Goal: Contribute content: Add original content to the website for others to see

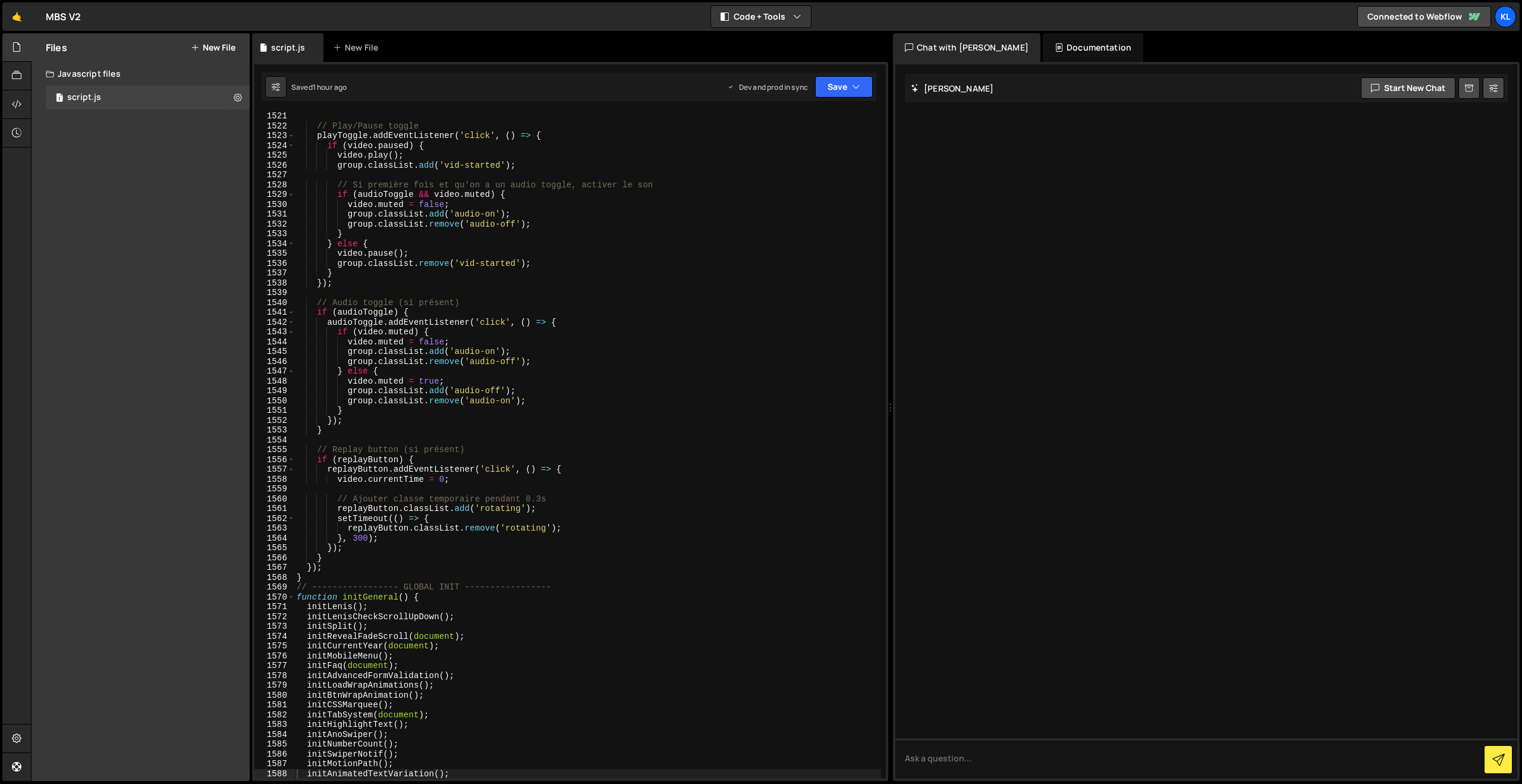
click at [18, 16] on link "🤙" at bounding box center [17, 16] width 29 height 28
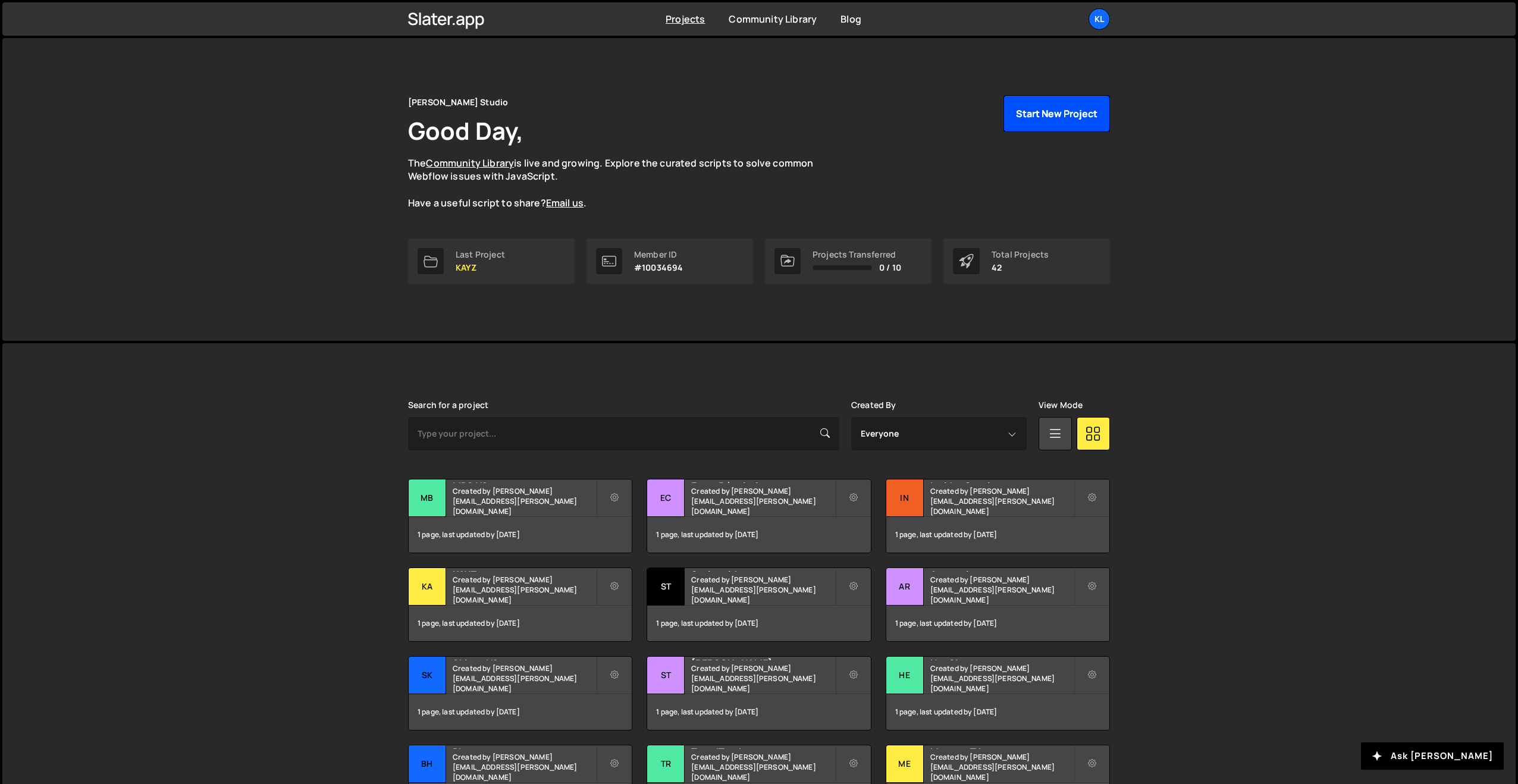
click at [1008, 120] on button "Start New Project" at bounding box center [1057, 114] width 107 height 37
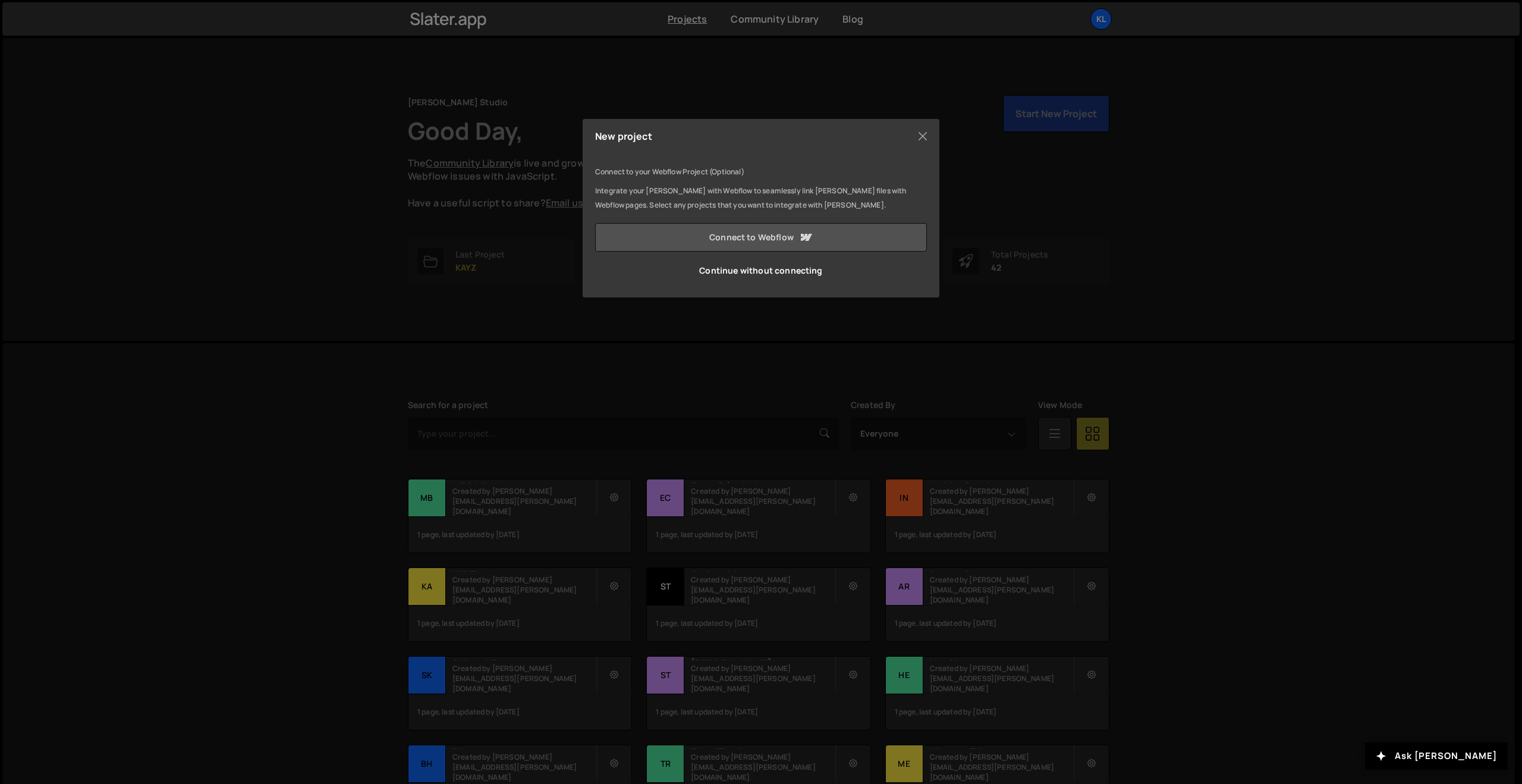
click at [767, 237] on link "Connect to Webflow" at bounding box center [761, 237] width 332 height 28
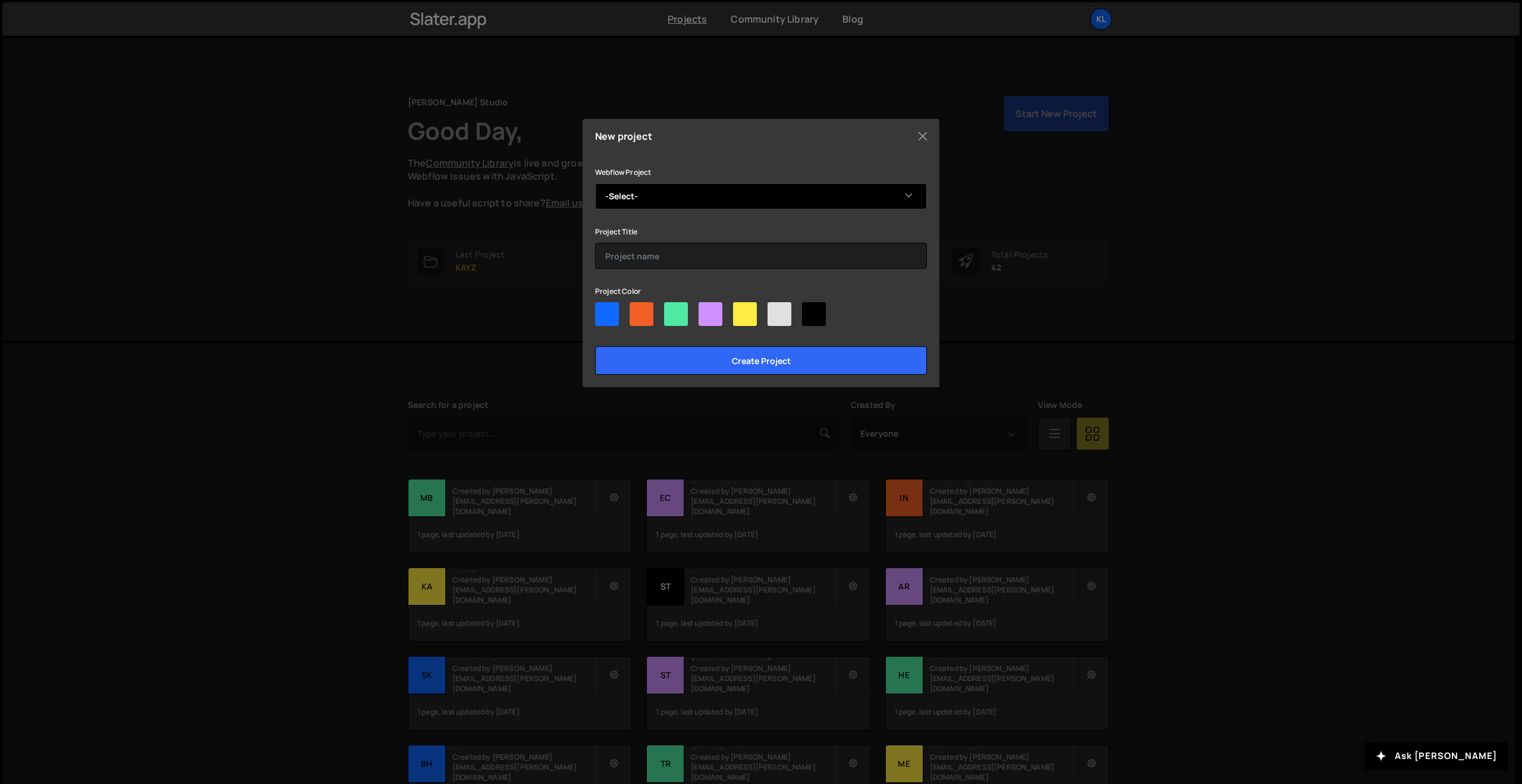
click at [663, 185] on select "-Select- Peakfast" at bounding box center [761, 196] width 332 height 26
click at [595, 183] on select "-Select- Peakfast" at bounding box center [761, 196] width 332 height 26
click at [659, 196] on select "-Select- Peakfast" at bounding box center [761, 196] width 332 height 26
select select "673406e6b6071faee082a0ee"
click at [595, 183] on select "-Select- Peakfast" at bounding box center [761, 196] width 332 height 26
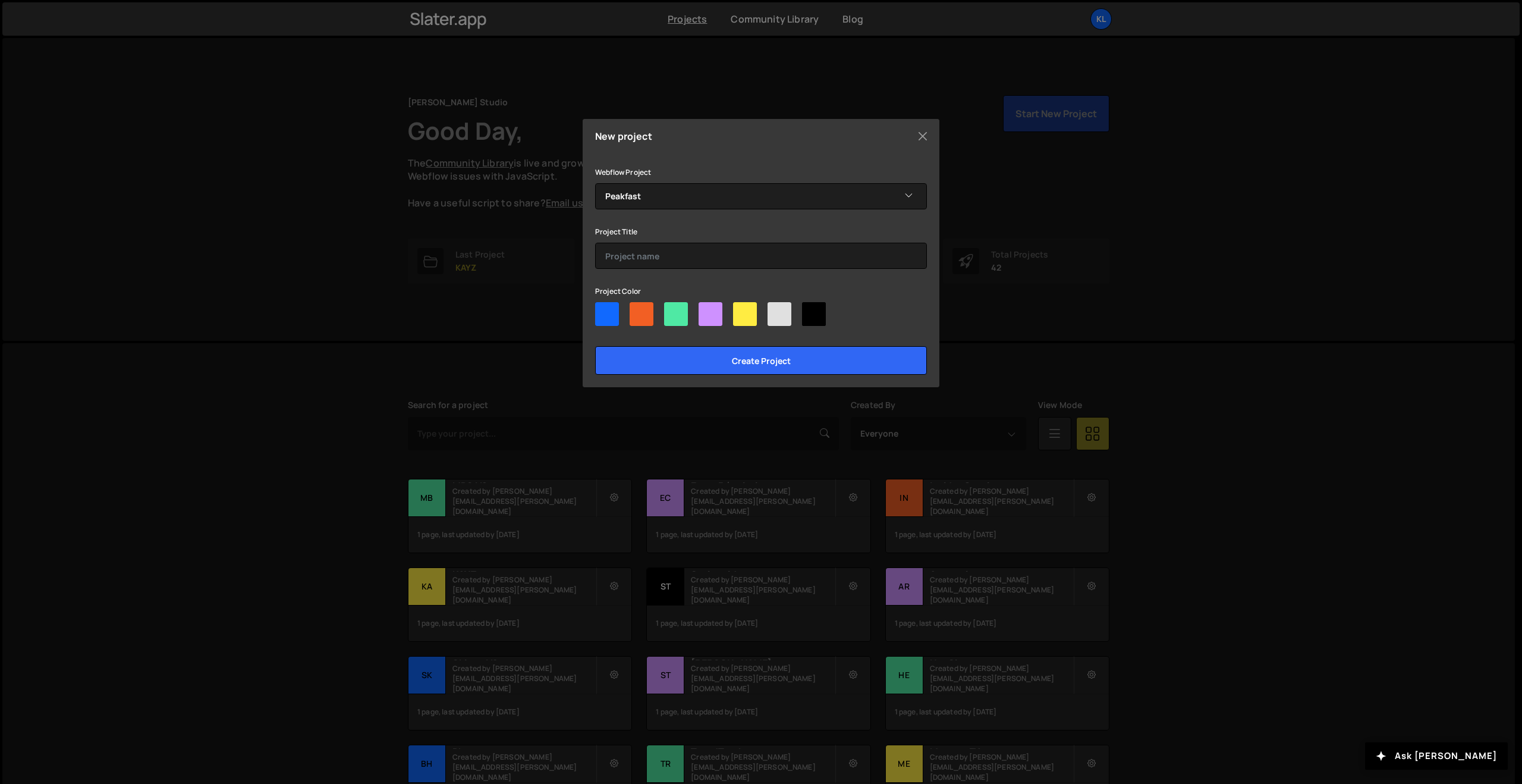
click at [598, 312] on div at bounding box center [607, 314] width 24 height 24
click at [598, 310] on input"] "radio" at bounding box center [599, 306] width 8 height 8
radio input"] "true"
click at [660, 259] on input "text" at bounding box center [761, 256] width 332 height 26
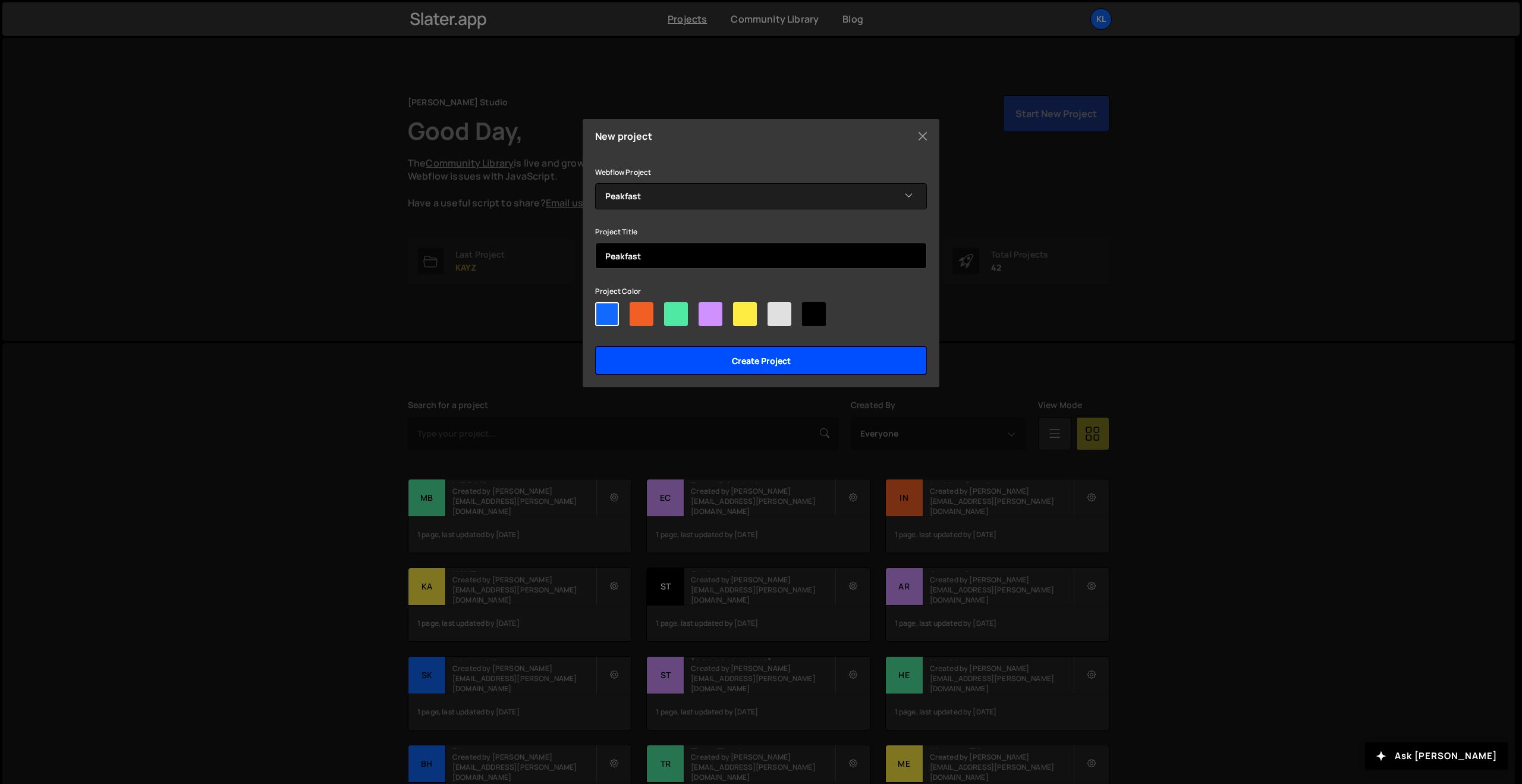
type input "Peakfast"
click at [650, 356] on input "Create project" at bounding box center [761, 360] width 332 height 28
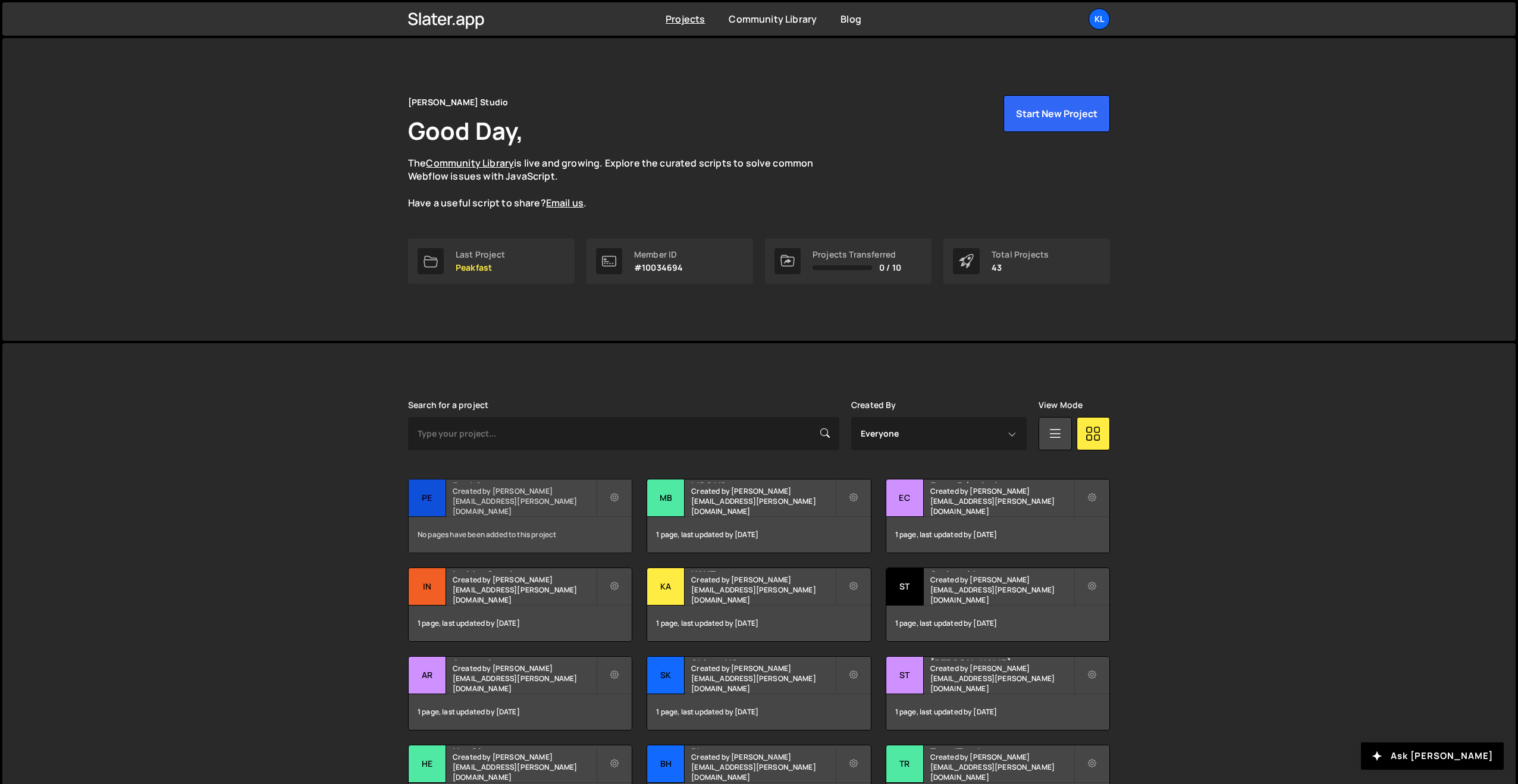
click at [491, 483] on h2 "Peakfast" at bounding box center [525, 481] width 143 height 4
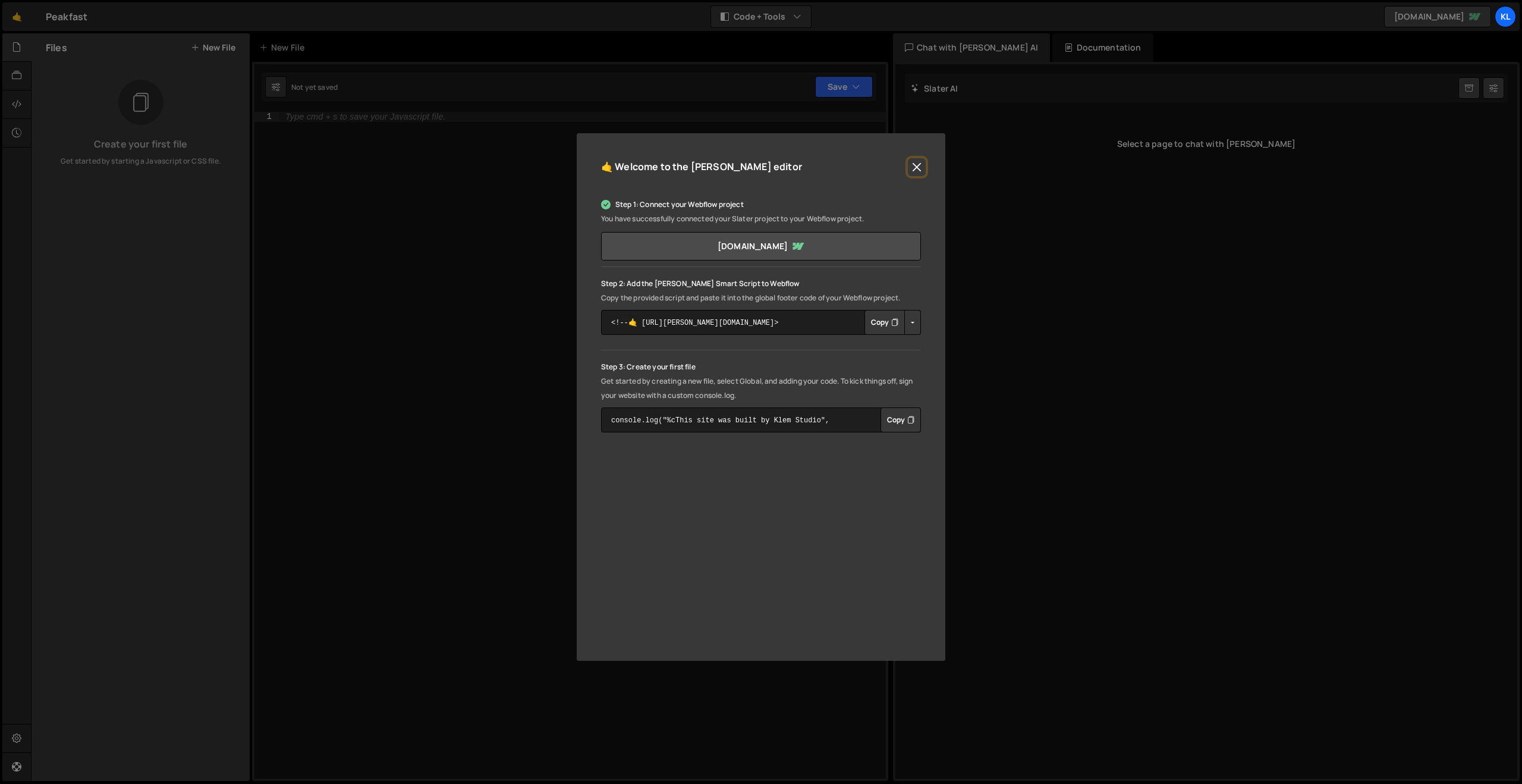
click at [917, 168] on button "Close" at bounding box center [917, 167] width 18 height 18
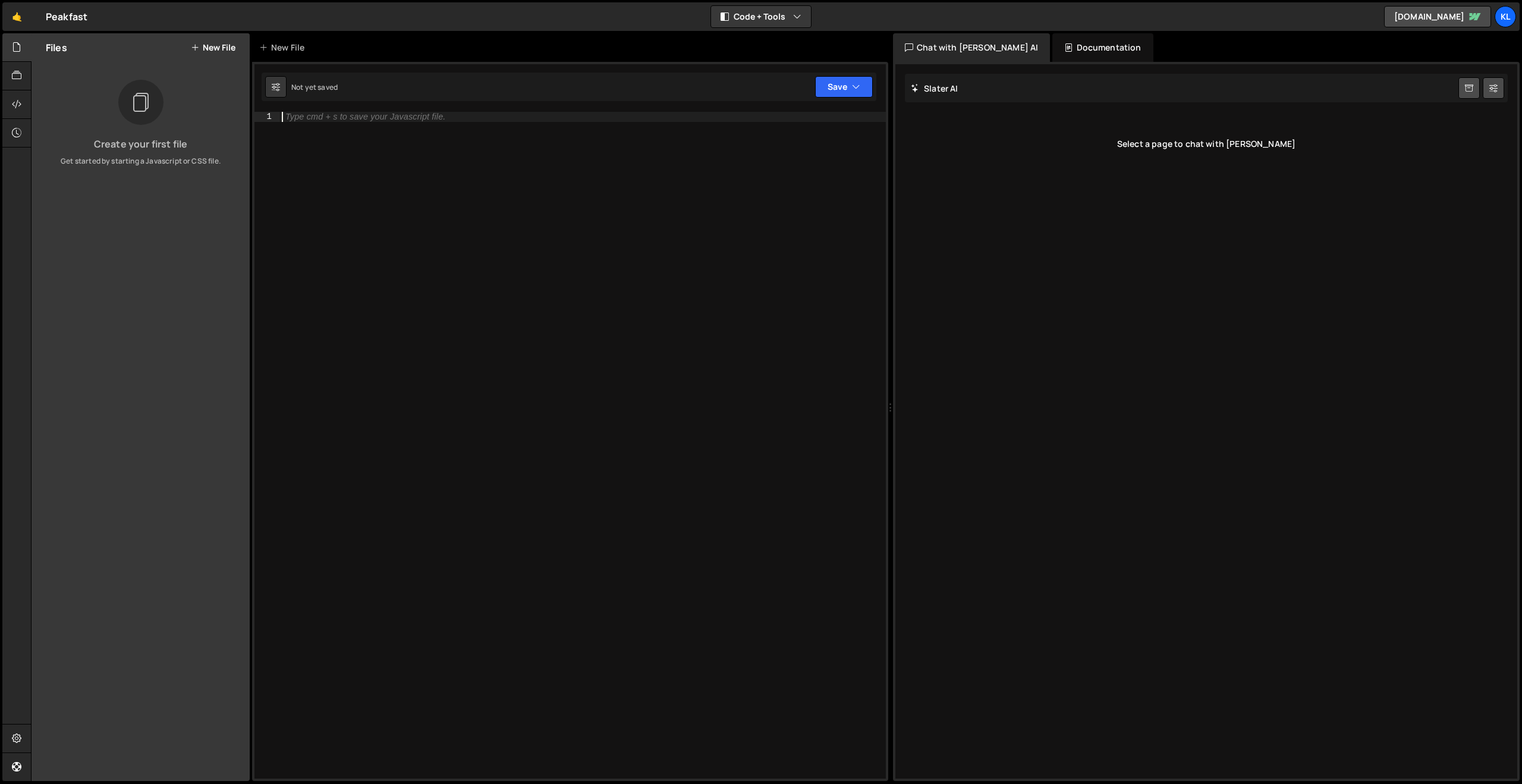
click at [583, 266] on div "Type cmd + s to save your Javascript file." at bounding box center [582, 455] width 607 height 686
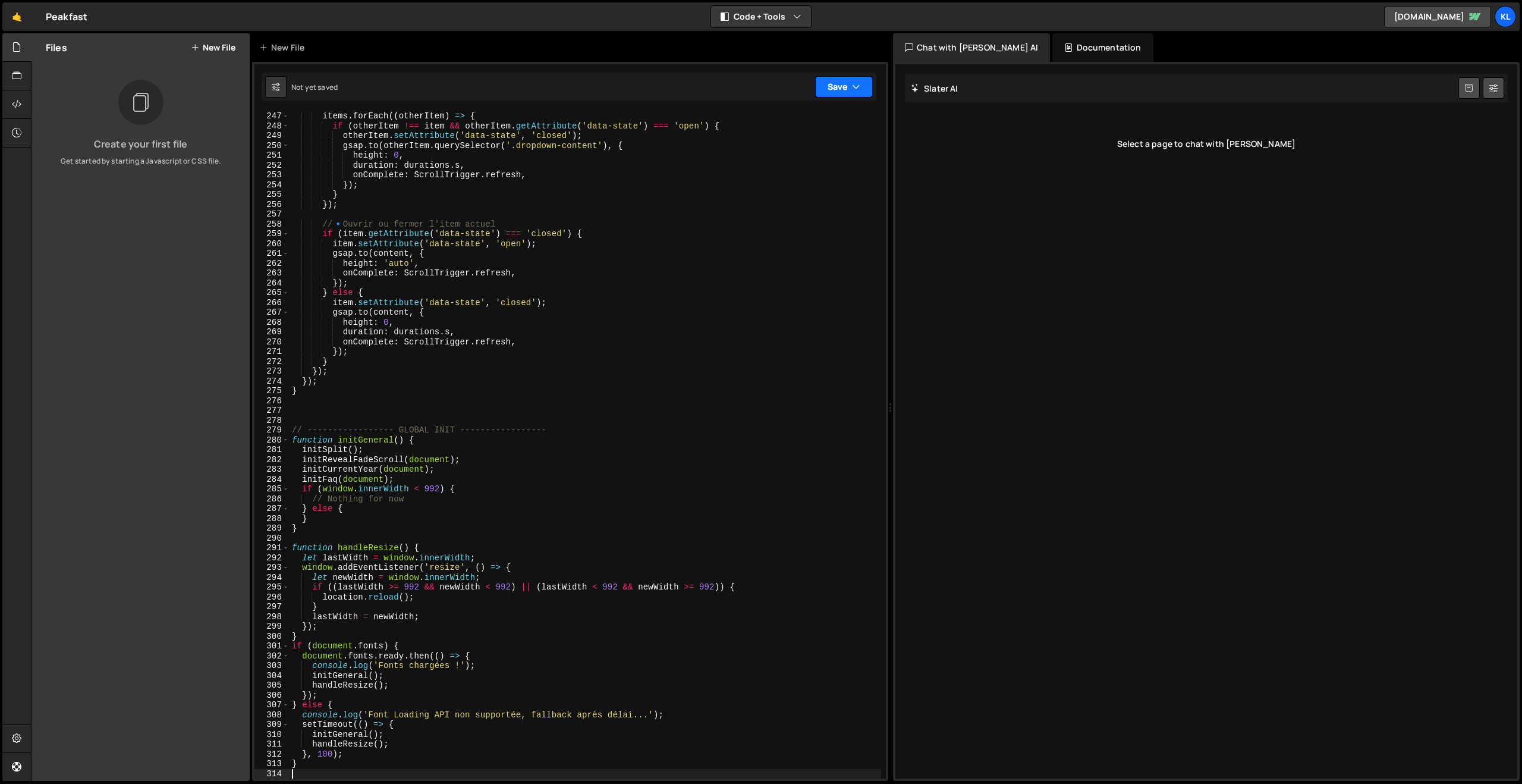
click at [823, 85] on button "Save" at bounding box center [844, 87] width 58 height 22
click at [781, 177] on button "Save to Production S Not published" at bounding box center [805, 162] width 143 height 38
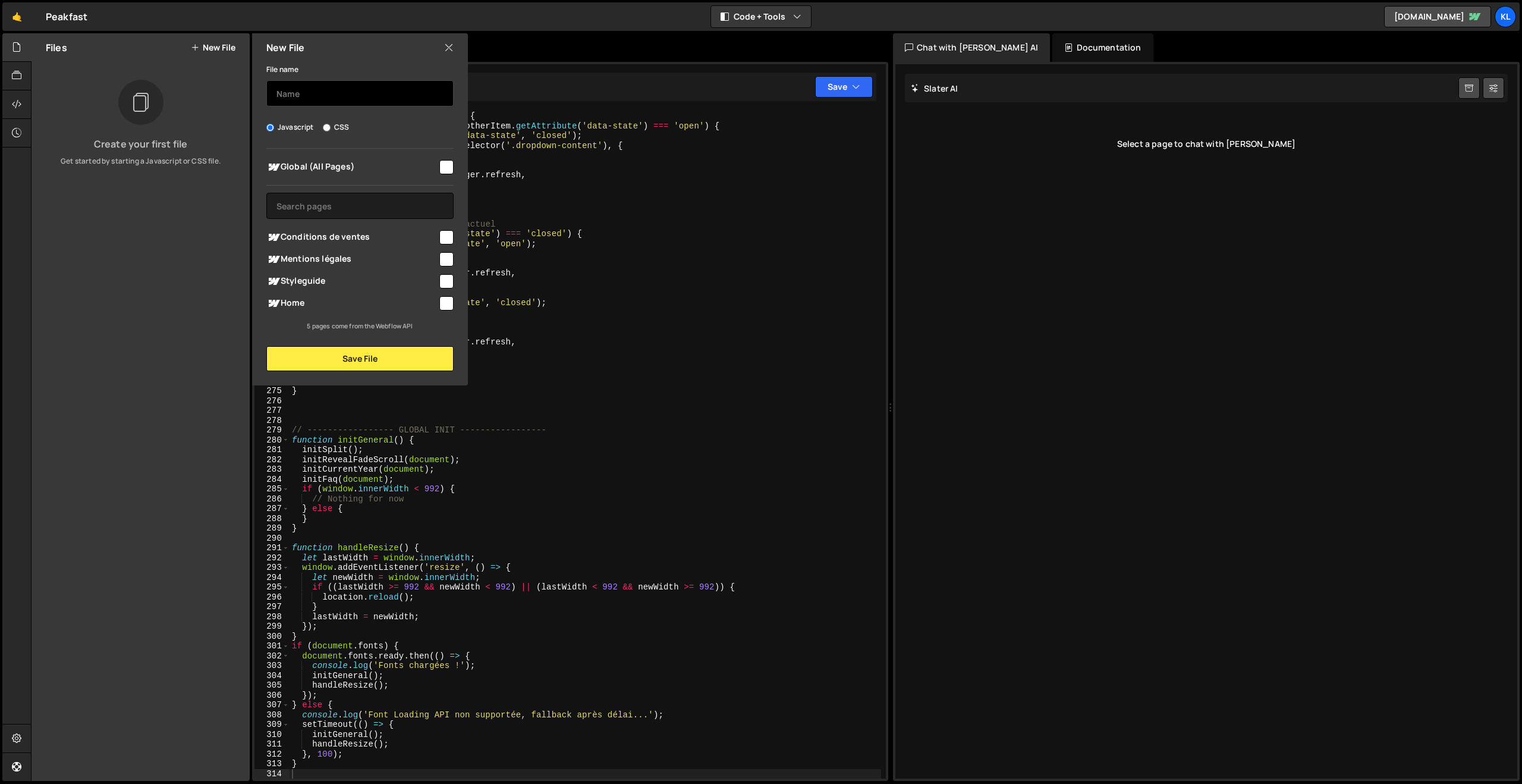
click at [369, 102] on input "text" at bounding box center [360, 93] width 187 height 26
type input "script"
click at [444, 162] on input "checkbox" at bounding box center [446, 167] width 15 height 15
checkbox input "true"
click at [359, 353] on button "Save File" at bounding box center [360, 358] width 187 height 24
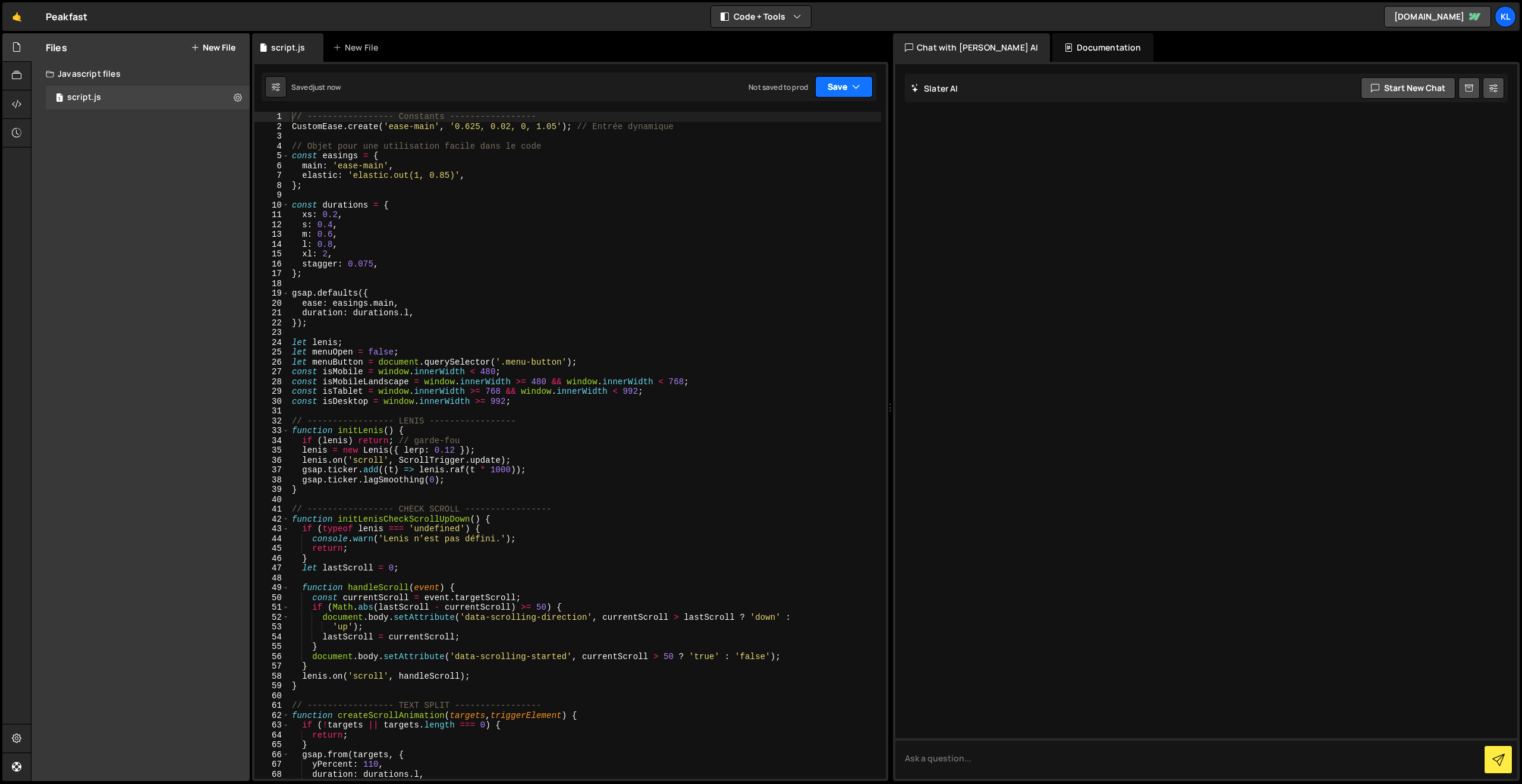
click at [857, 90] on icon "button" at bounding box center [856, 87] width 8 height 12
click at [797, 167] on div "Not saved to prod" at bounding box center [804, 168] width 123 height 15
click at [27, 102] on div "Connections" at bounding box center [16, 90] width 28 height 114
click at [25, 103] on div at bounding box center [17, 104] width 29 height 28
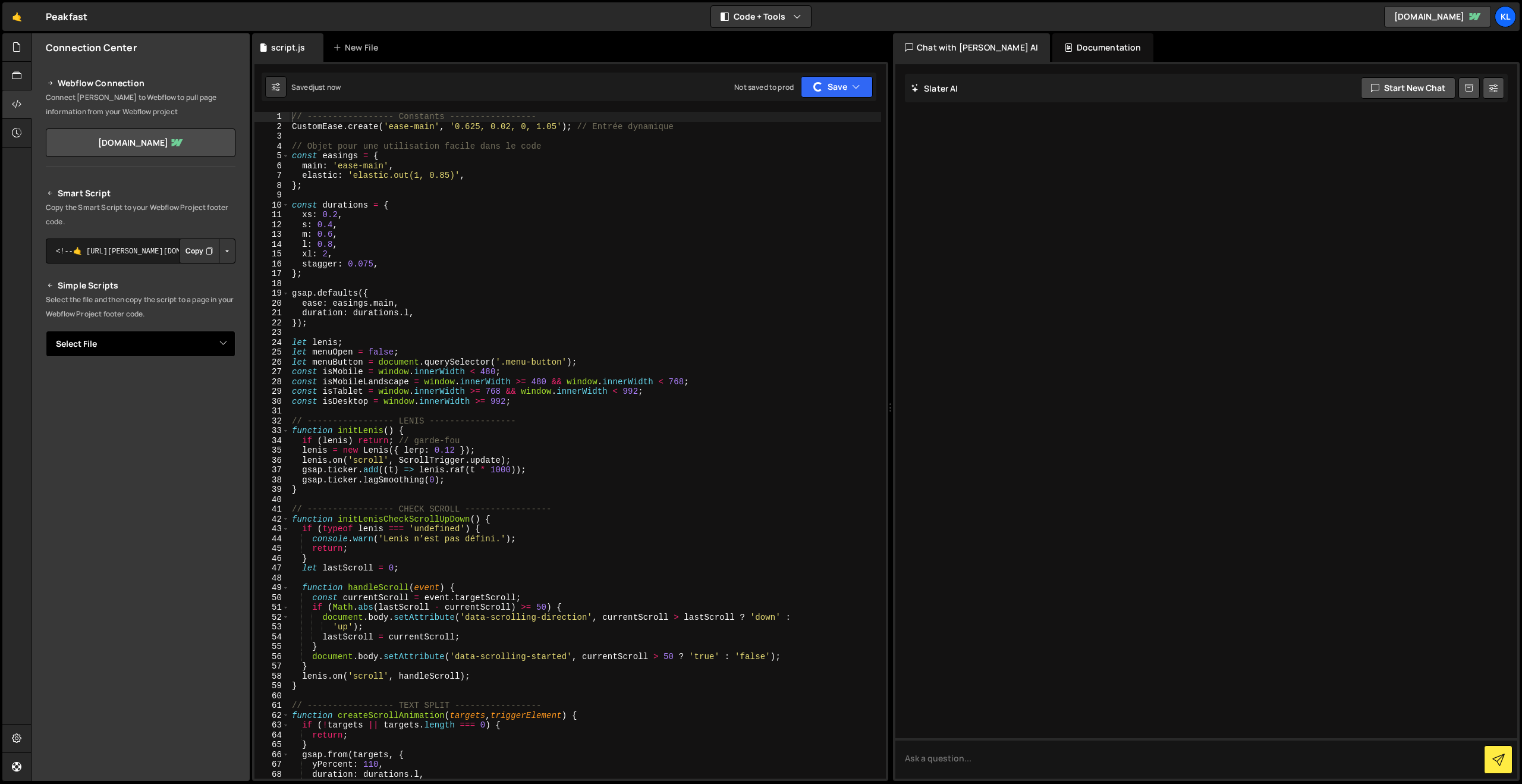
click at [187, 343] on select "Select File script.js" at bounding box center [141, 343] width 190 height 26
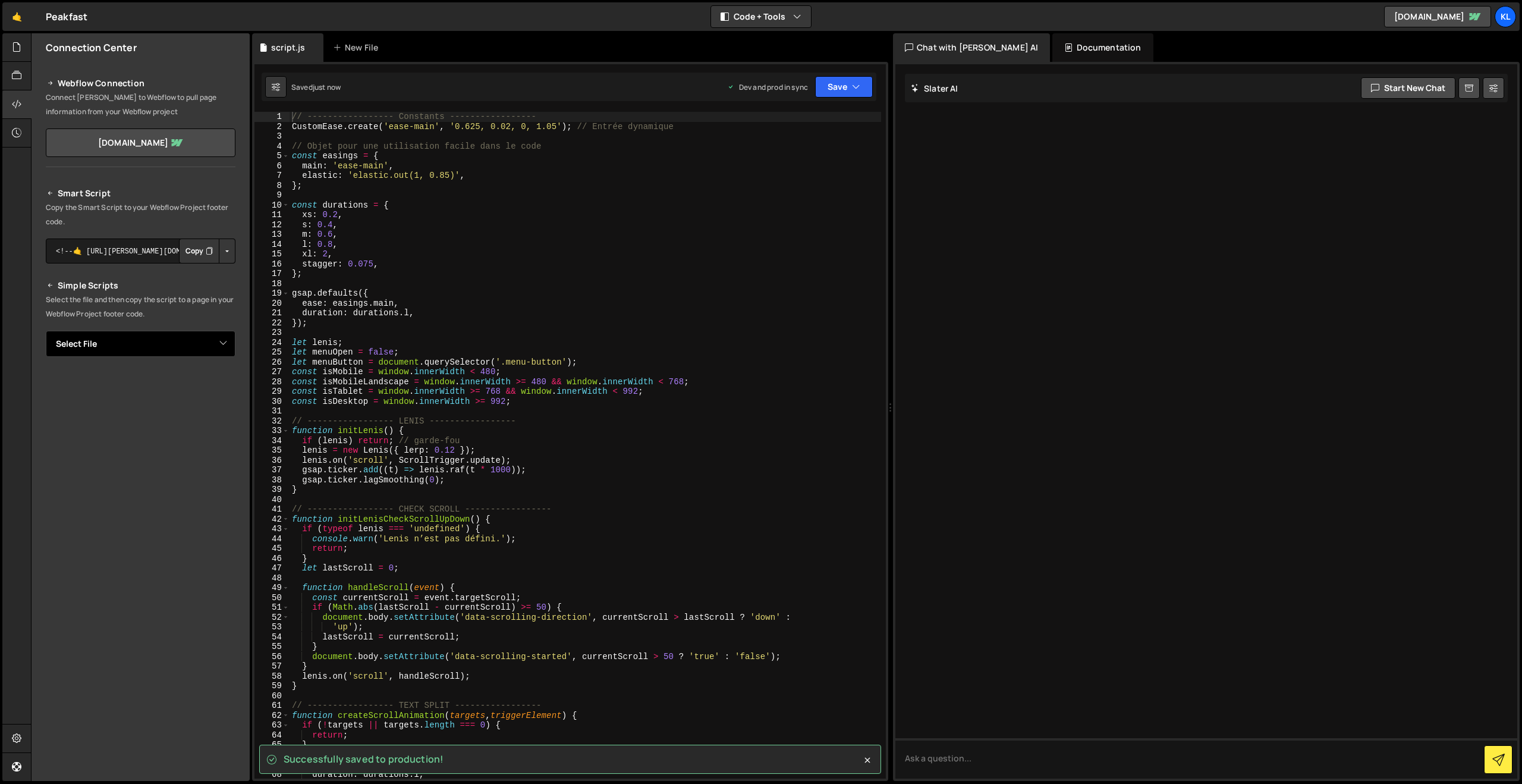
select select "44957"
click at [46, 330] on select "Select File script.js" at bounding box center [141, 343] width 190 height 26
click at [194, 385] on button "Copy" at bounding box center [199, 383] width 40 height 24
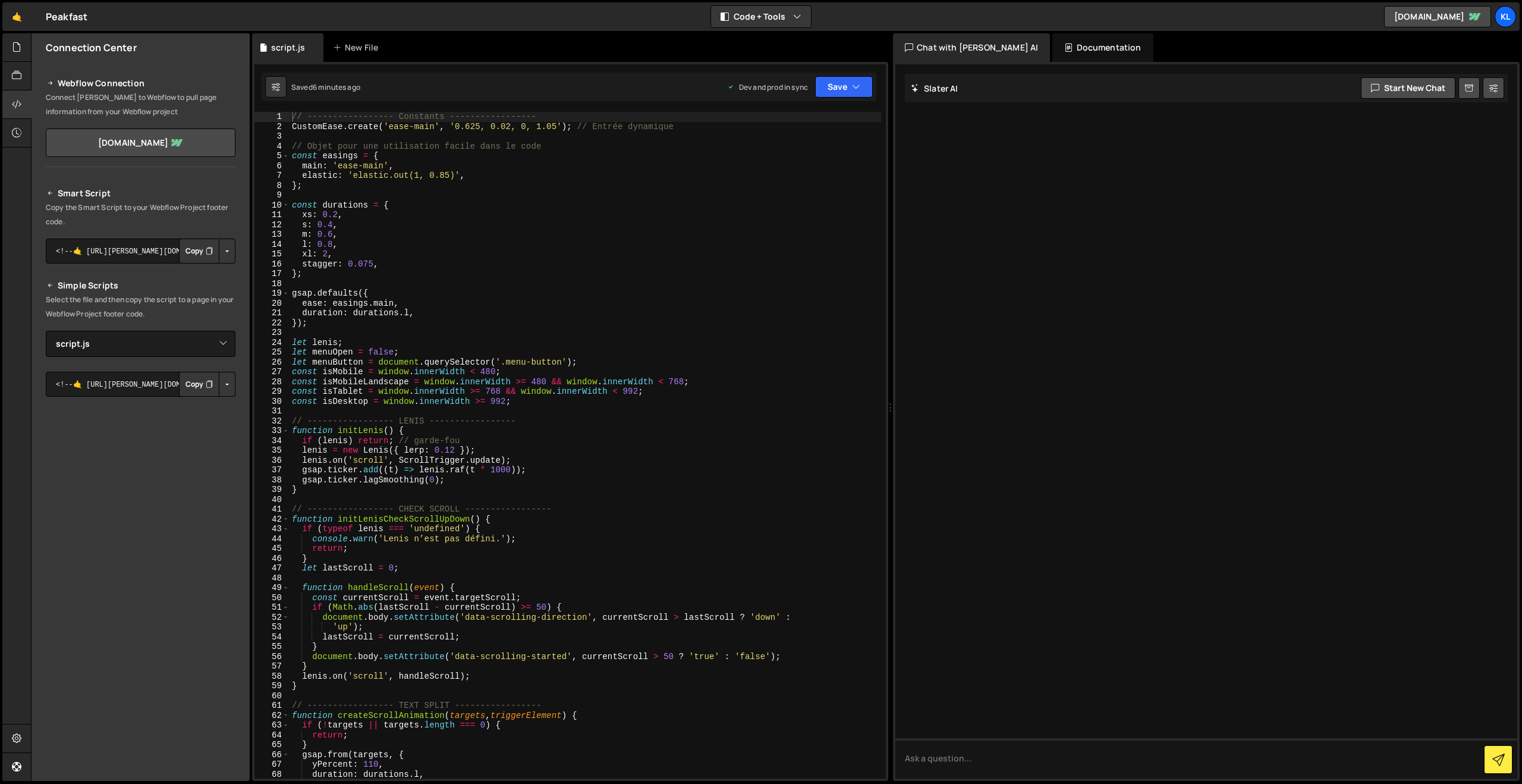
click at [553, 326] on div "// ----------------- Constants ----------------- CustomEase . create ( 'ease-ma…" at bounding box center [585, 455] width 592 height 686
type textarea "}"
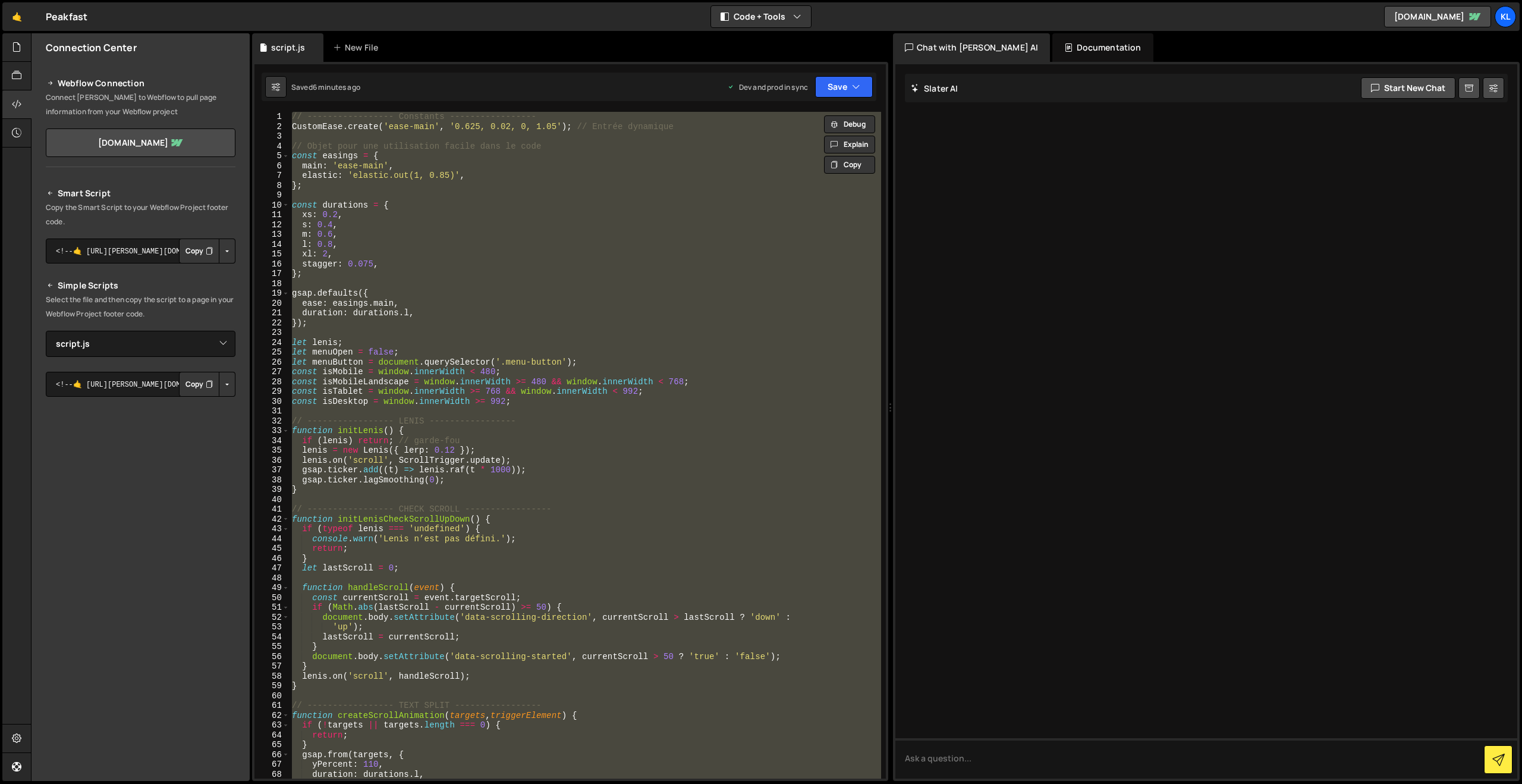
paste textarea
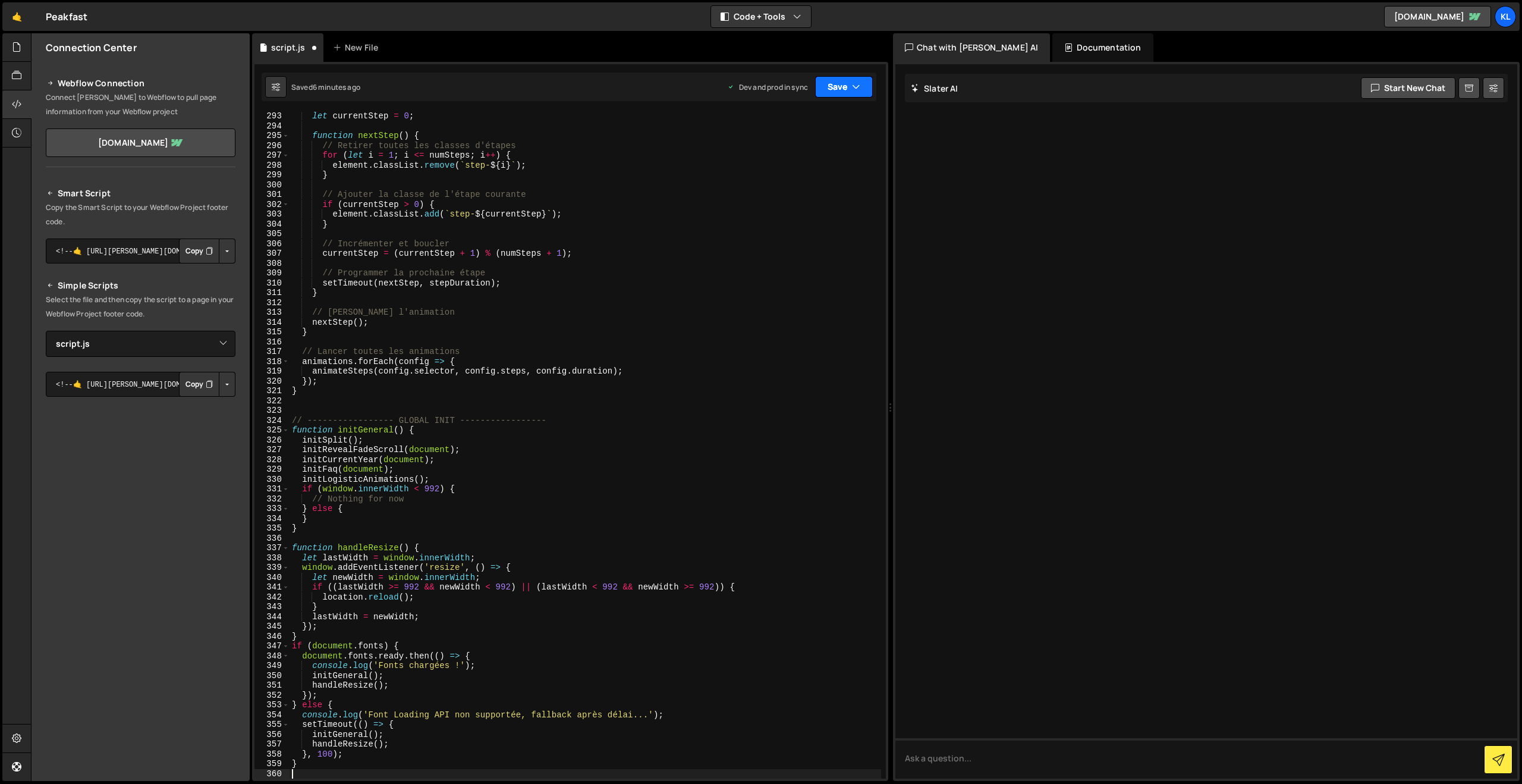
scroll to position [2866, 0]
click at [840, 87] on button "Save" at bounding box center [844, 87] width 58 height 22
click at [778, 176] on button "Save to Production S Saved 6 minutes ago" at bounding box center [805, 162] width 143 height 38
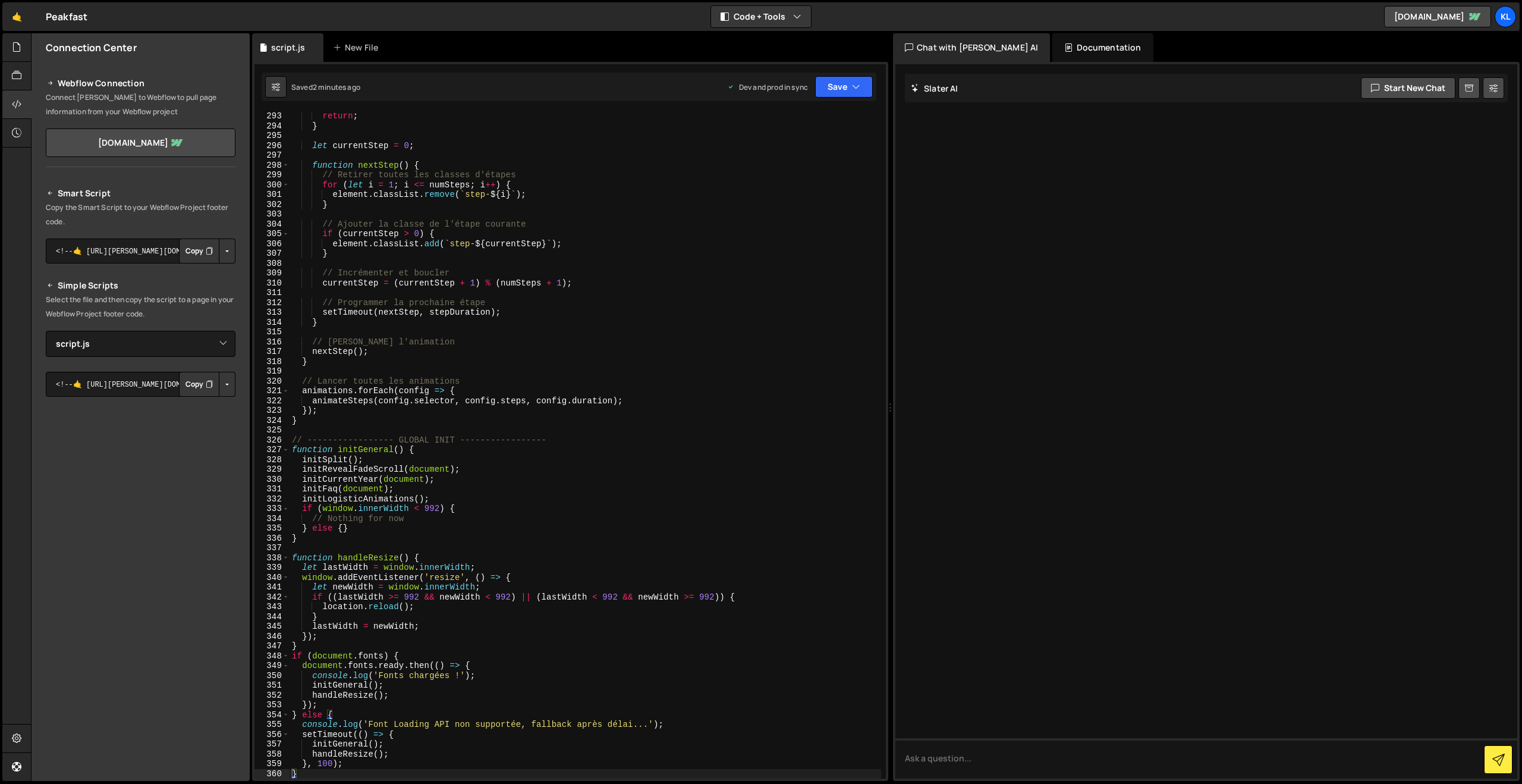
drag, startPoint x: 670, startPoint y: 310, endPoint x: 683, endPoint y: 299, distance: 17.0
click at [670, 311] on div "return ; } let currentStep = 0 ; function nextStep ( ) { // Retirer toutes les …" at bounding box center [585, 454] width 592 height 686
type textarea "}"
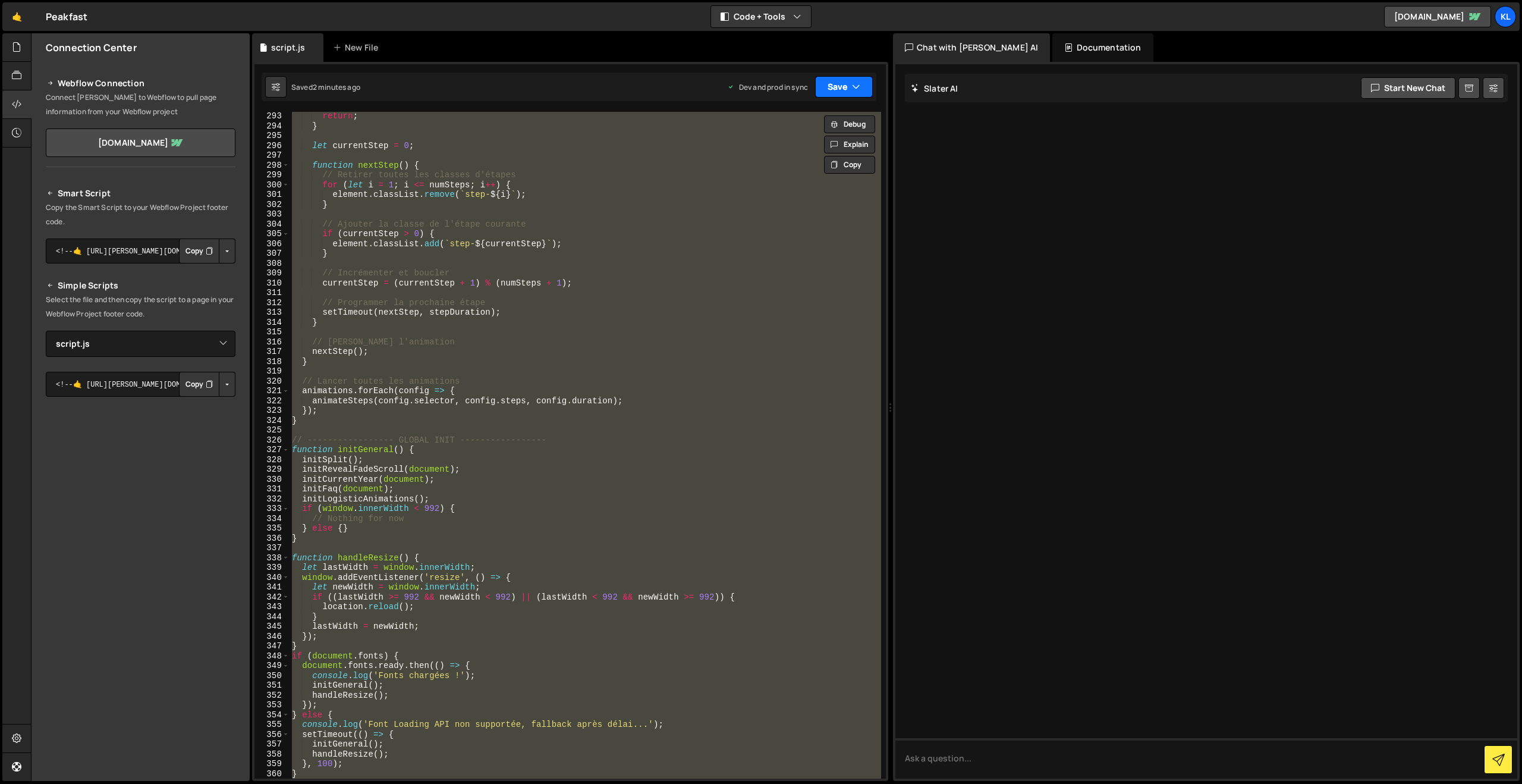
paste textarea
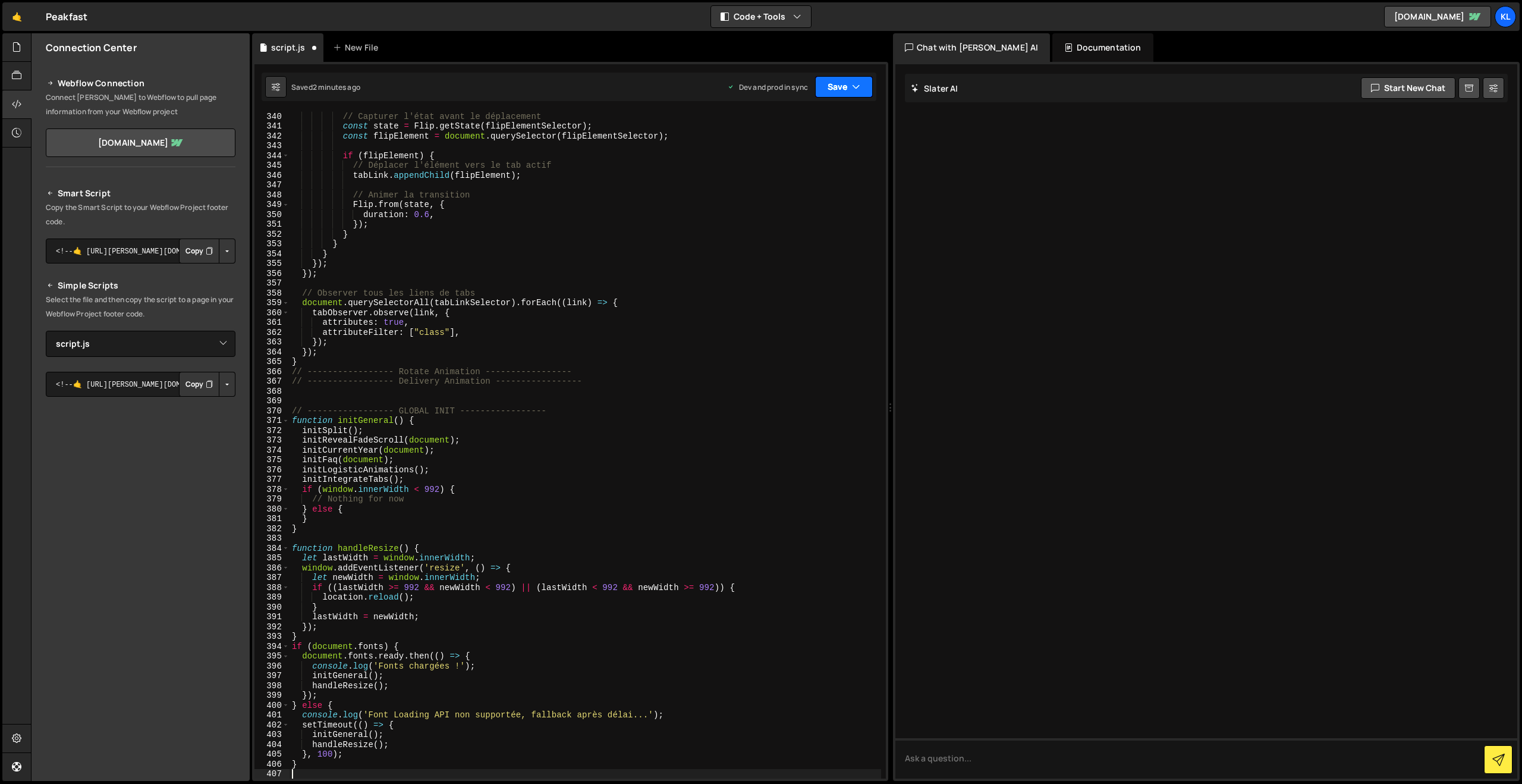
click at [852, 81] on icon "button" at bounding box center [856, 87] width 8 height 12
click at [793, 157] on div "Save to Production S" at bounding box center [804, 155] width 123 height 12
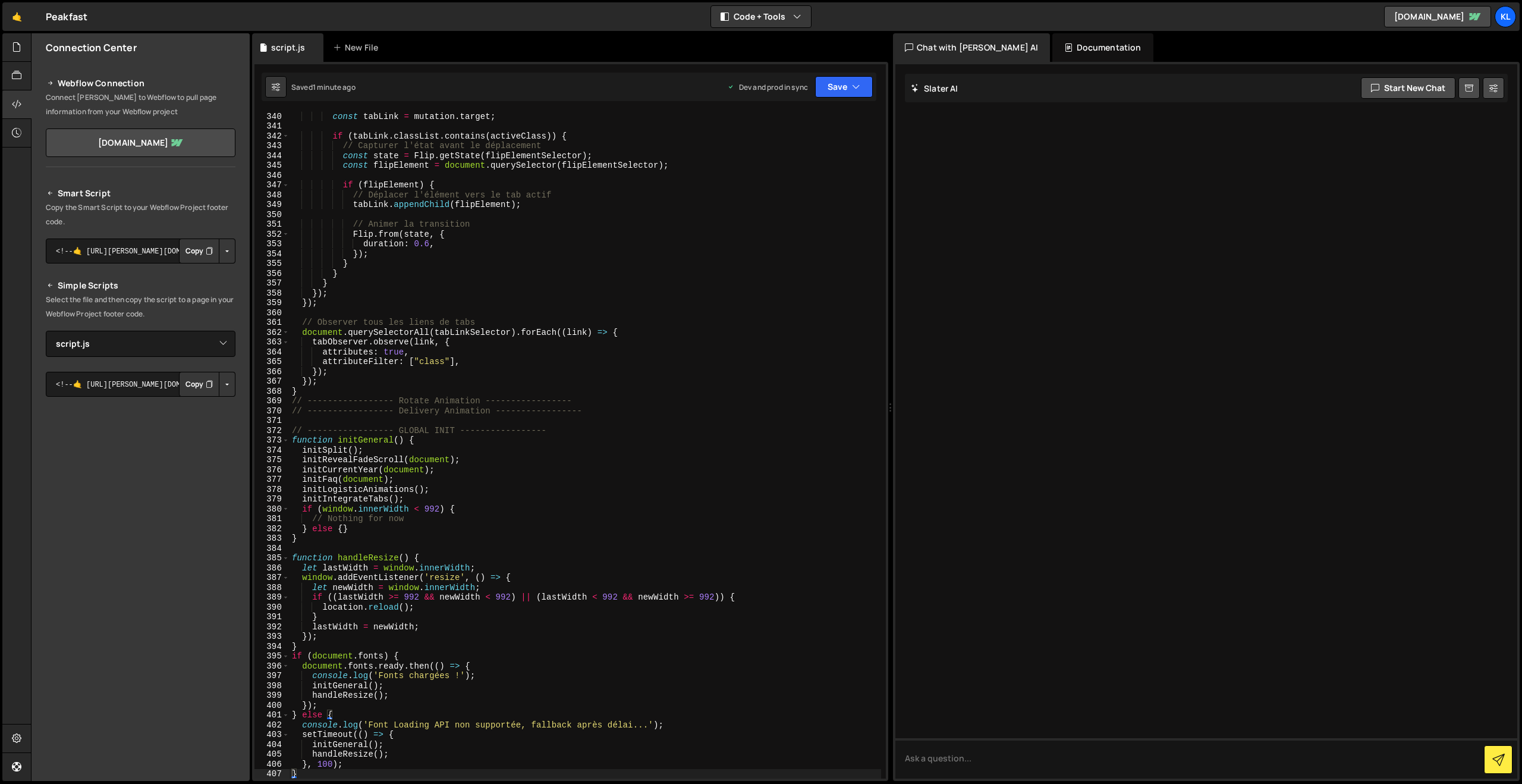
click at [681, 303] on div "const tabLink = mutation . target ; if ( tabLink . classList . contains ( activ…" at bounding box center [585, 454] width 592 height 686
type textarea "}"
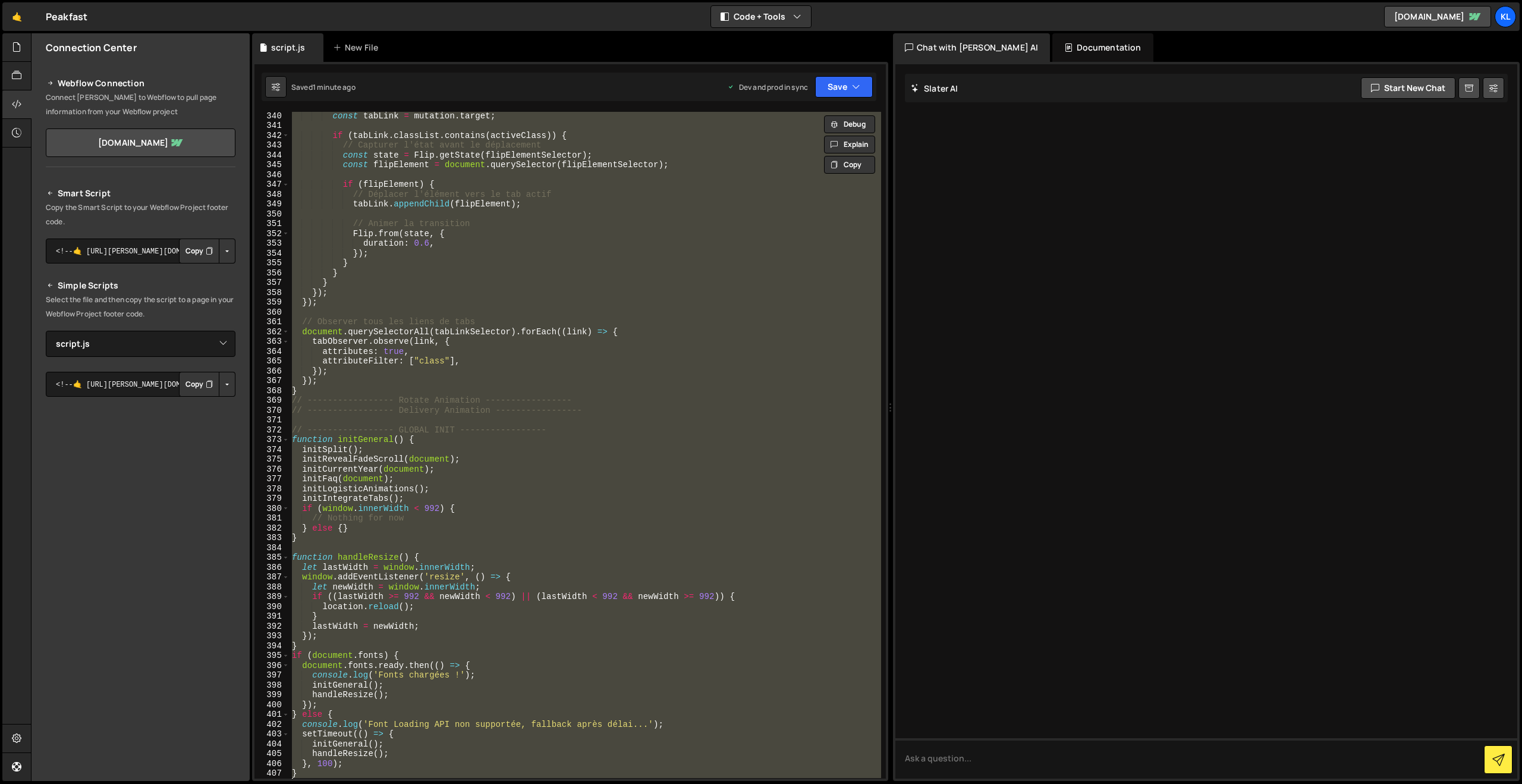
paste textarea
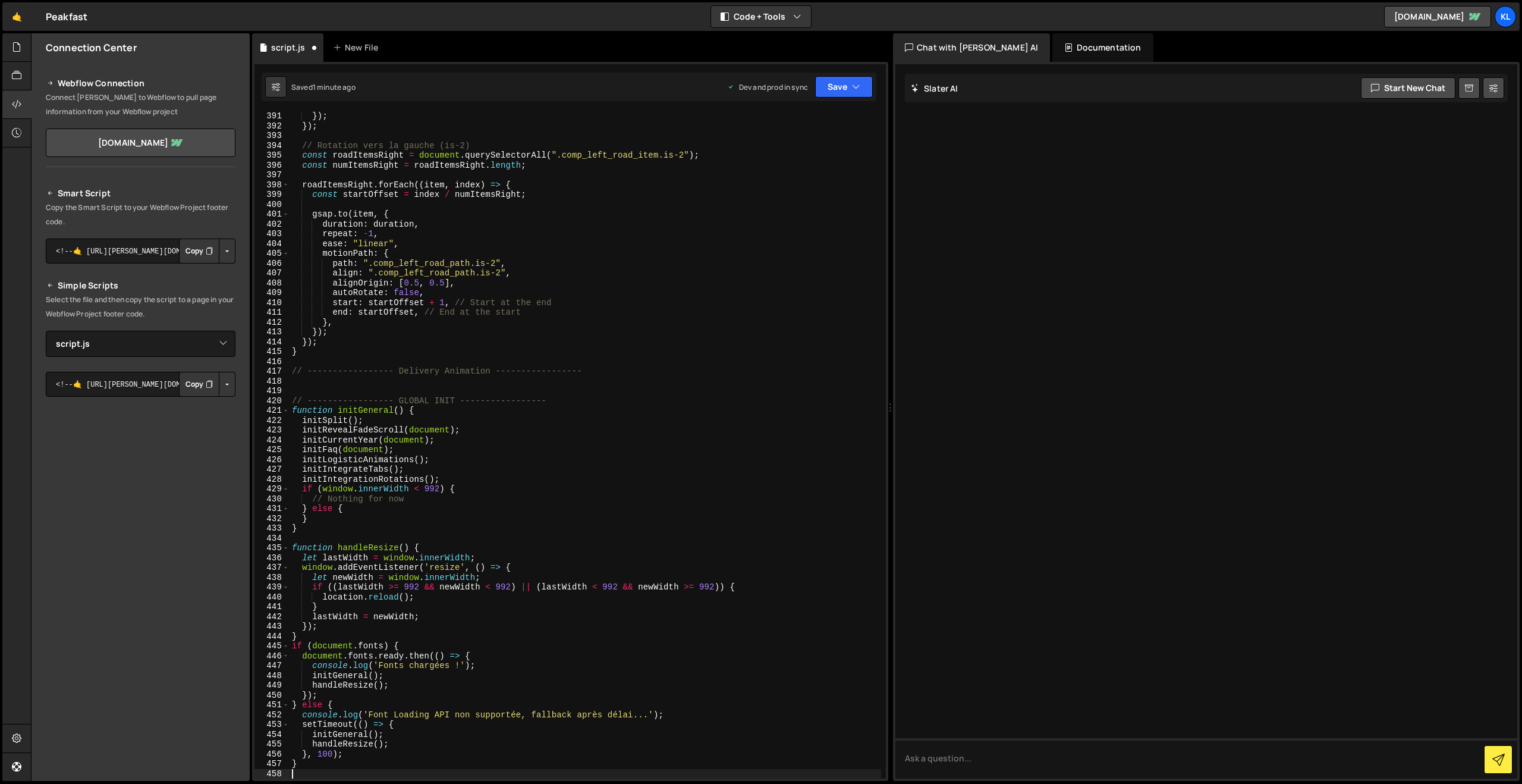
scroll to position [3827, 0]
click at [841, 87] on button "Save" at bounding box center [844, 87] width 58 height 22
click at [784, 159] on div "Save to Production S" at bounding box center [804, 155] width 123 height 12
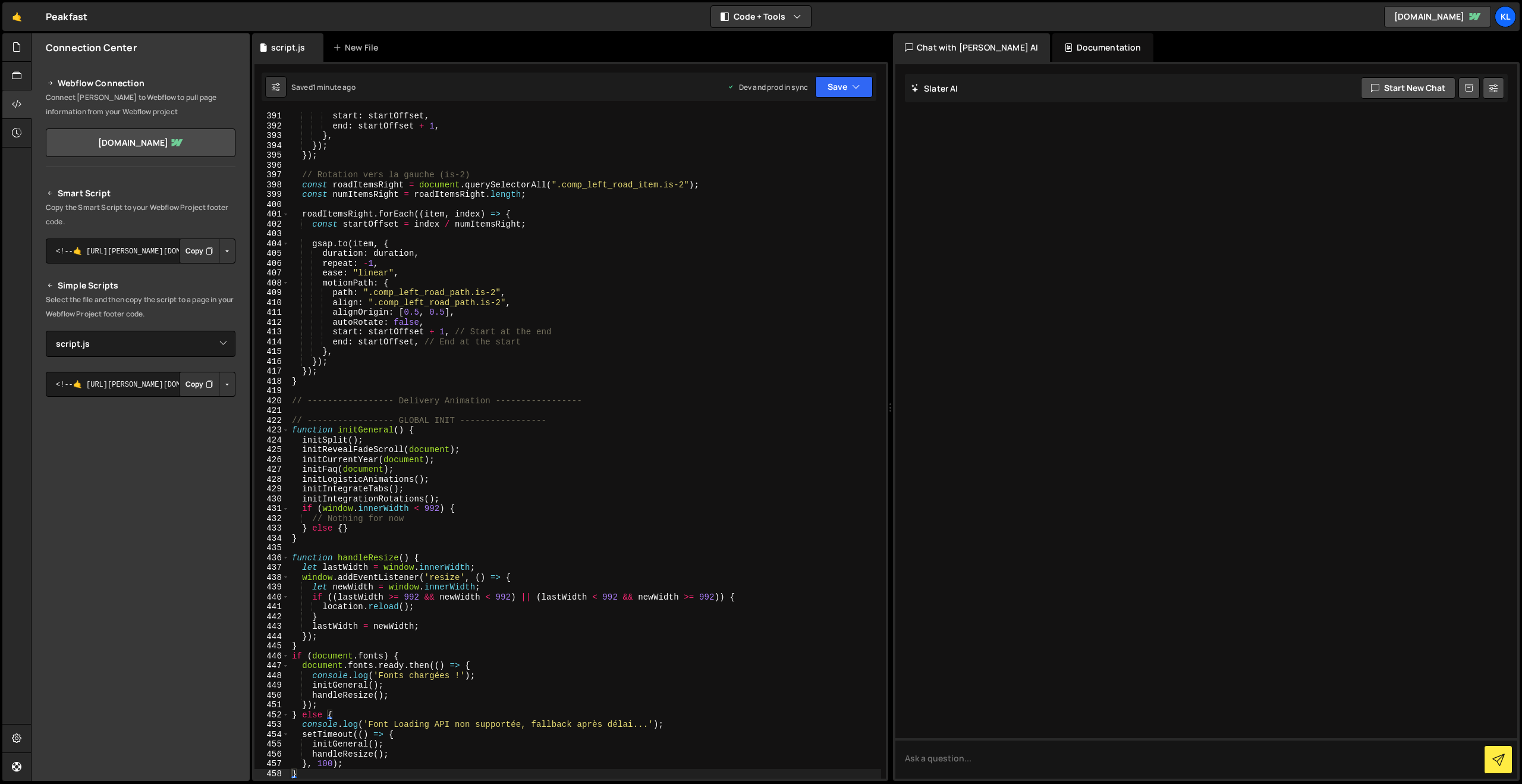
click at [546, 240] on div "start : startOffset , end : startOffset + 1 , } , }) ; }) ; // Rotation vers la…" at bounding box center [585, 454] width 592 height 686
type textarea "}"
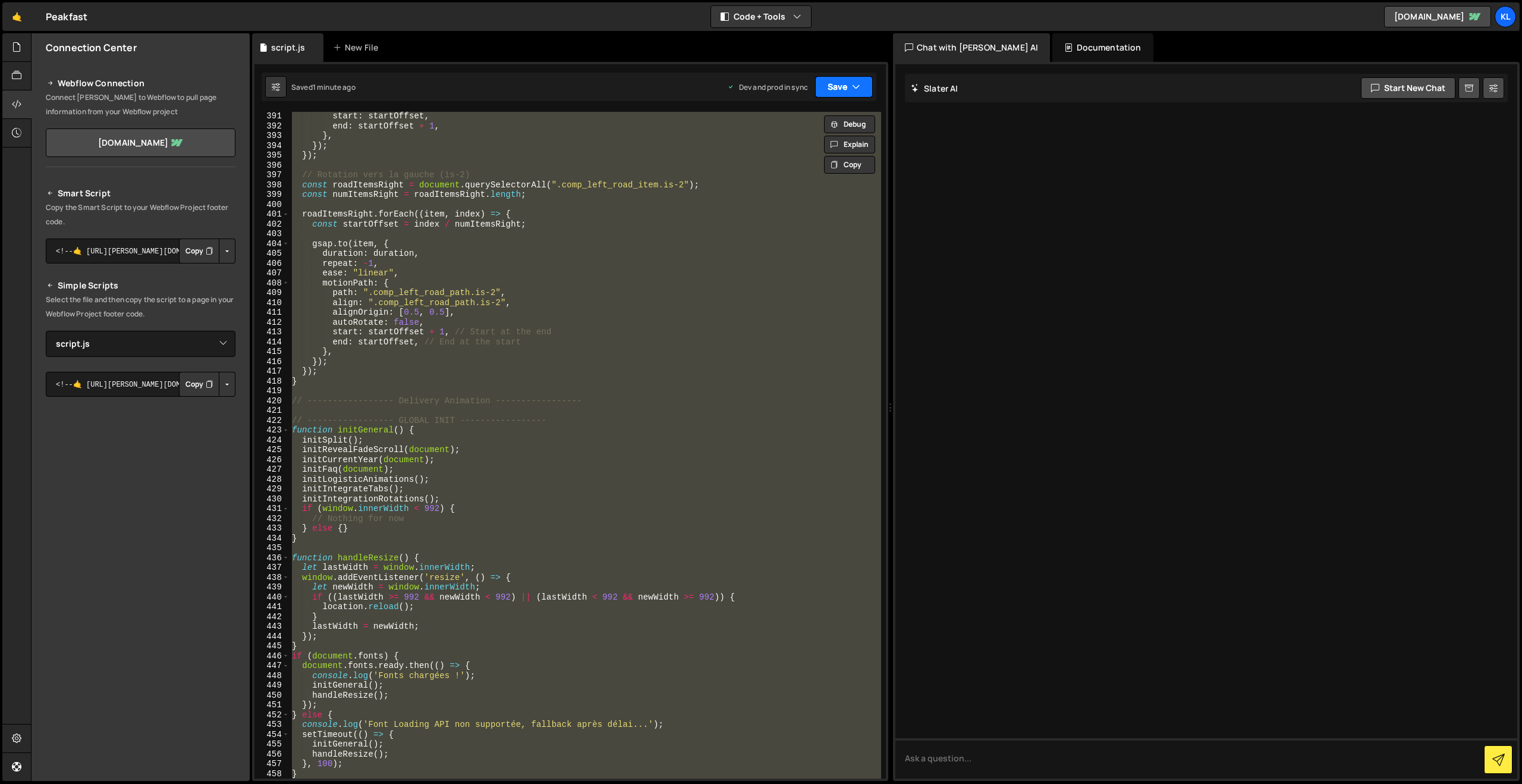
paste textarea
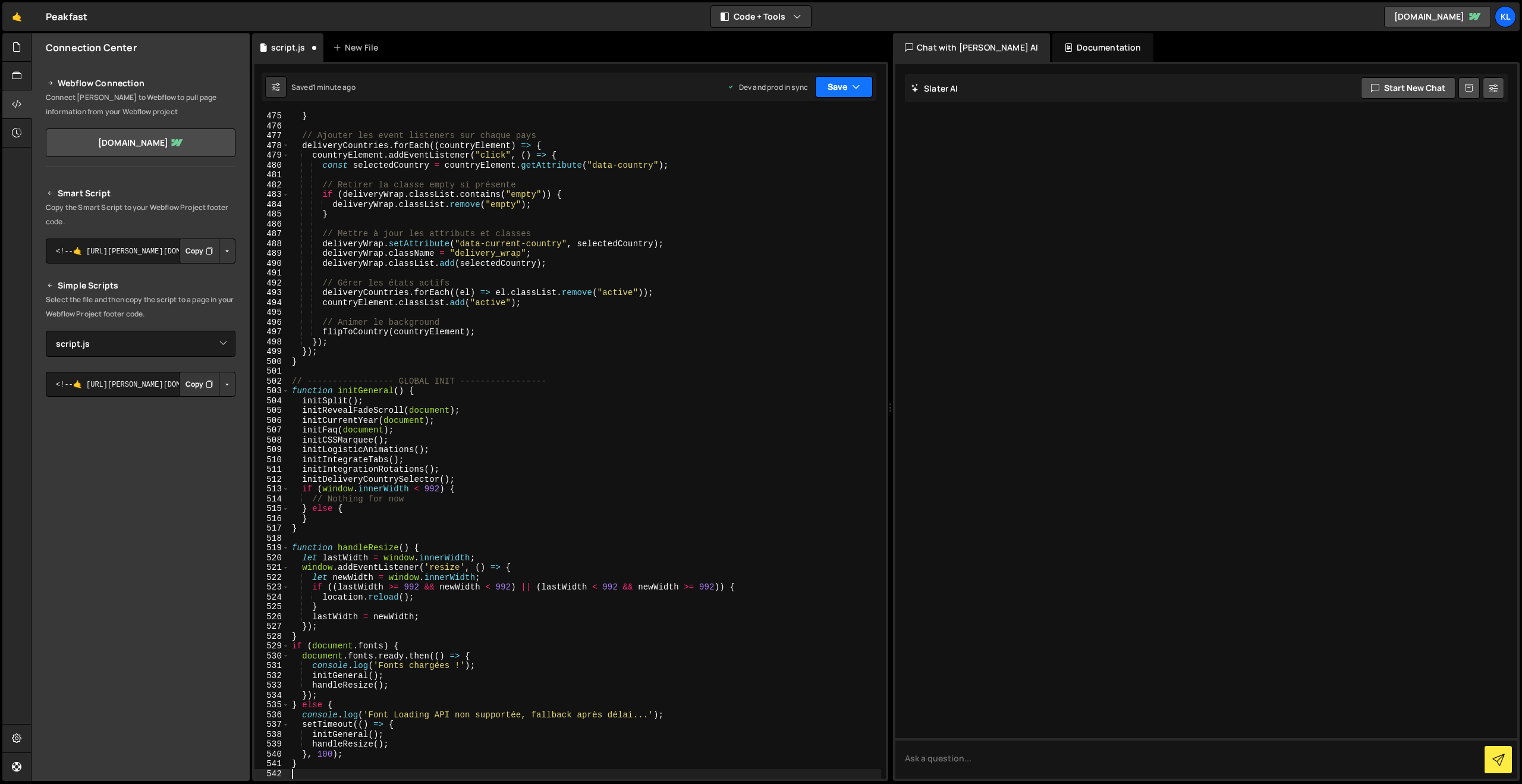
scroll to position [4651, 0]
click at [832, 85] on button "Save" at bounding box center [844, 87] width 58 height 22
click at [775, 160] on div "Save to Production S" at bounding box center [804, 155] width 123 height 12
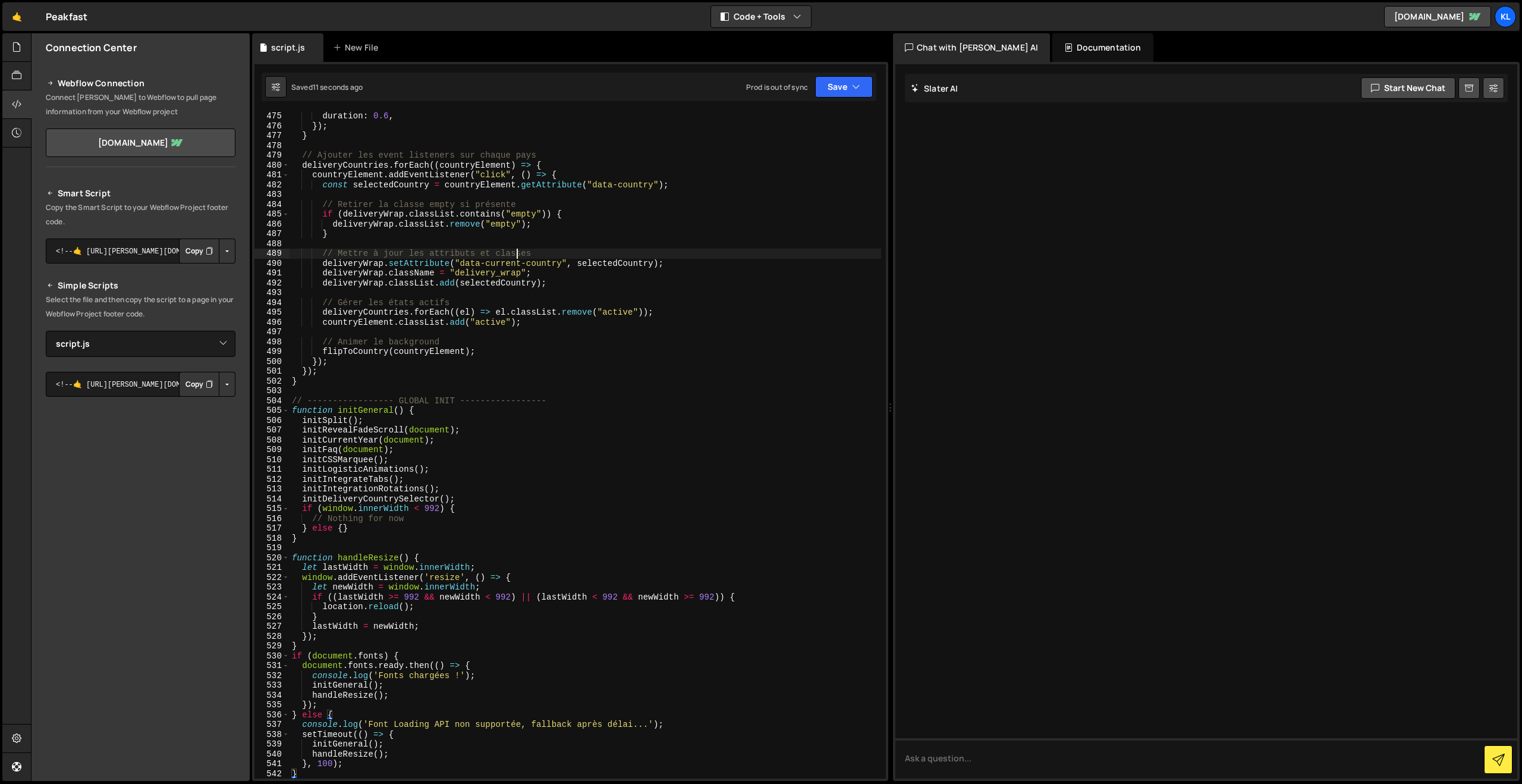
click at [516, 255] on div "duration : 0.6 , }) ; } // Ajouter les event listeners sur chaque pays delivery…" at bounding box center [585, 454] width 592 height 686
click at [416, 459] on div "duration : 0.6 , }) ; } // Ajouter les event listeners sur chaque pays delivery…" at bounding box center [585, 454] width 592 height 686
drag, startPoint x: 415, startPoint y: 286, endPoint x: 414, endPoint y: 280, distance: 6.1
click at [414, 285] on div "duration : 0.6 , }) ; } // Ajouter les event listeners sur chaque pays delivery…" at bounding box center [585, 454] width 592 height 686
type textarea "}"
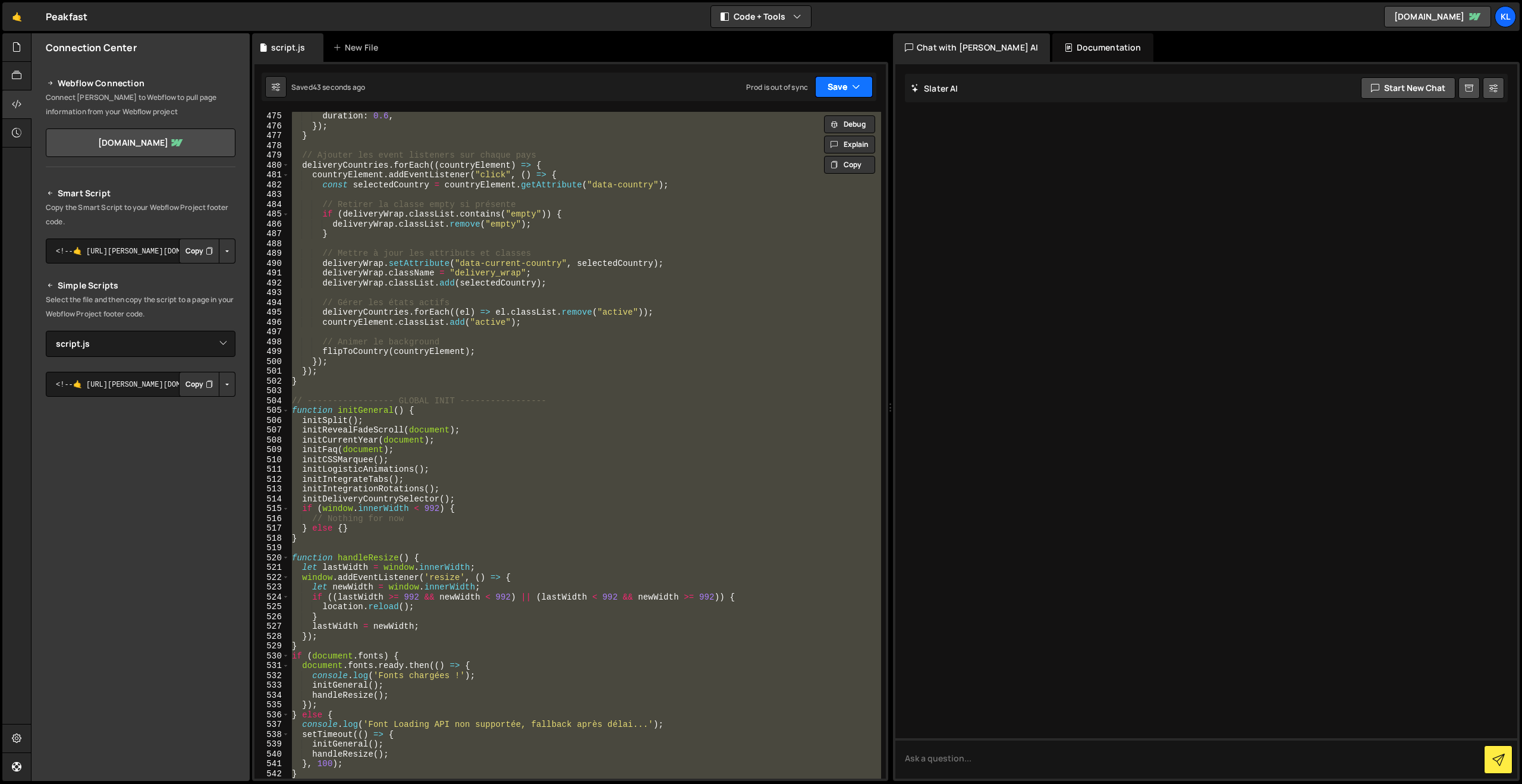
paste textarea
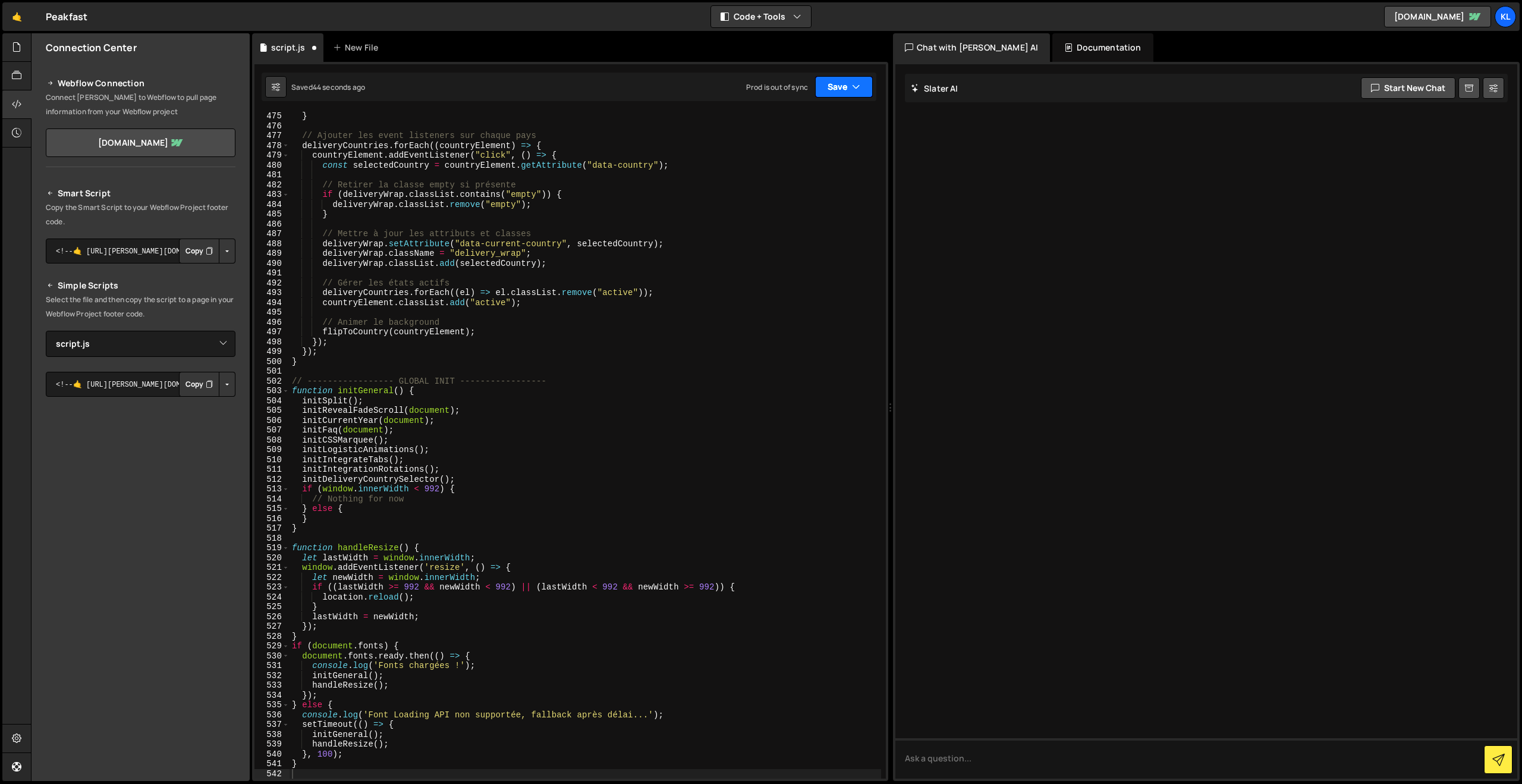
click at [859, 86] on icon "button" at bounding box center [856, 87] width 8 height 12
click at [776, 163] on button "Save to Production S Saved 1 minute ago" at bounding box center [805, 162] width 143 height 38
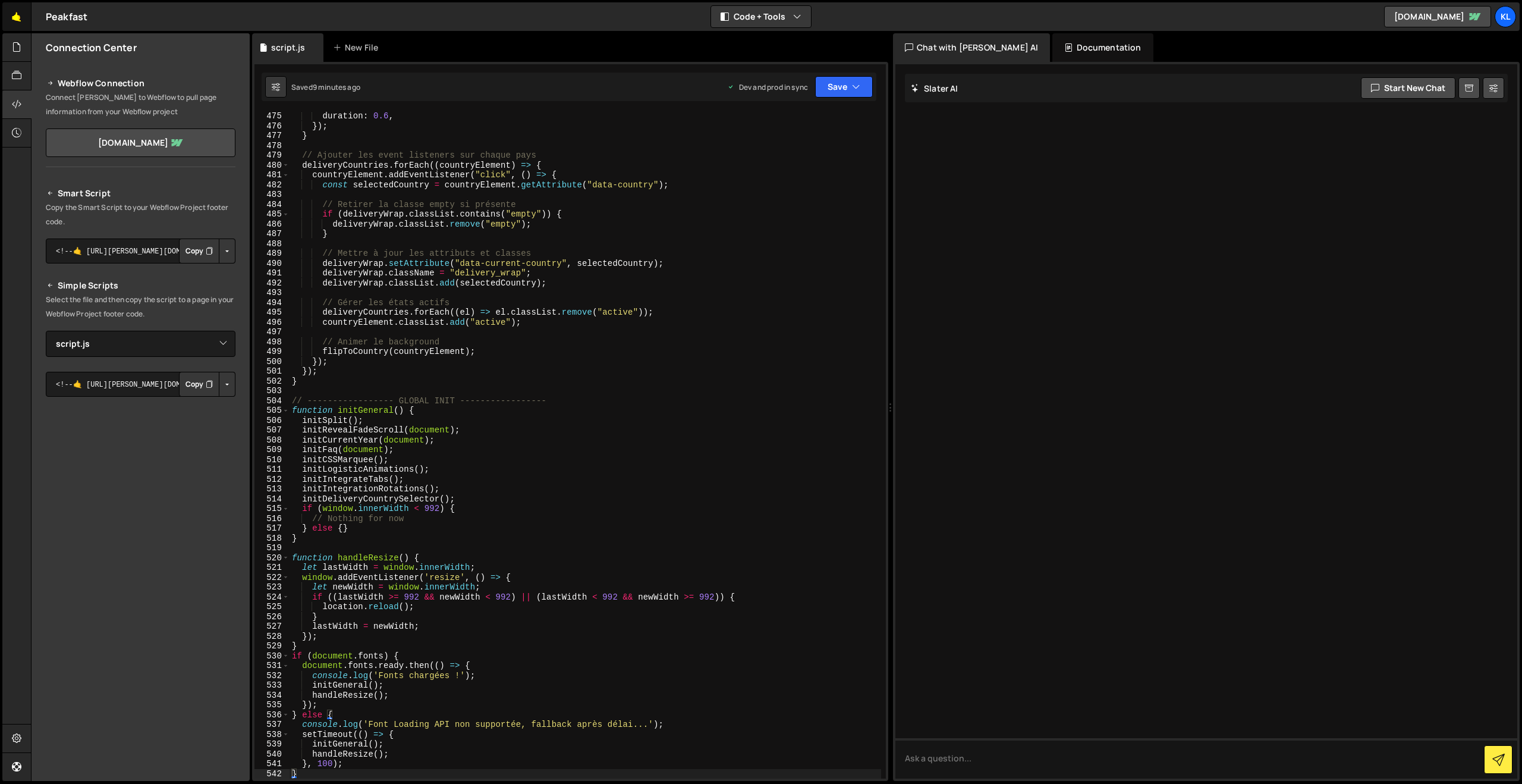
click at [24, 20] on link "🤙" at bounding box center [17, 16] width 29 height 28
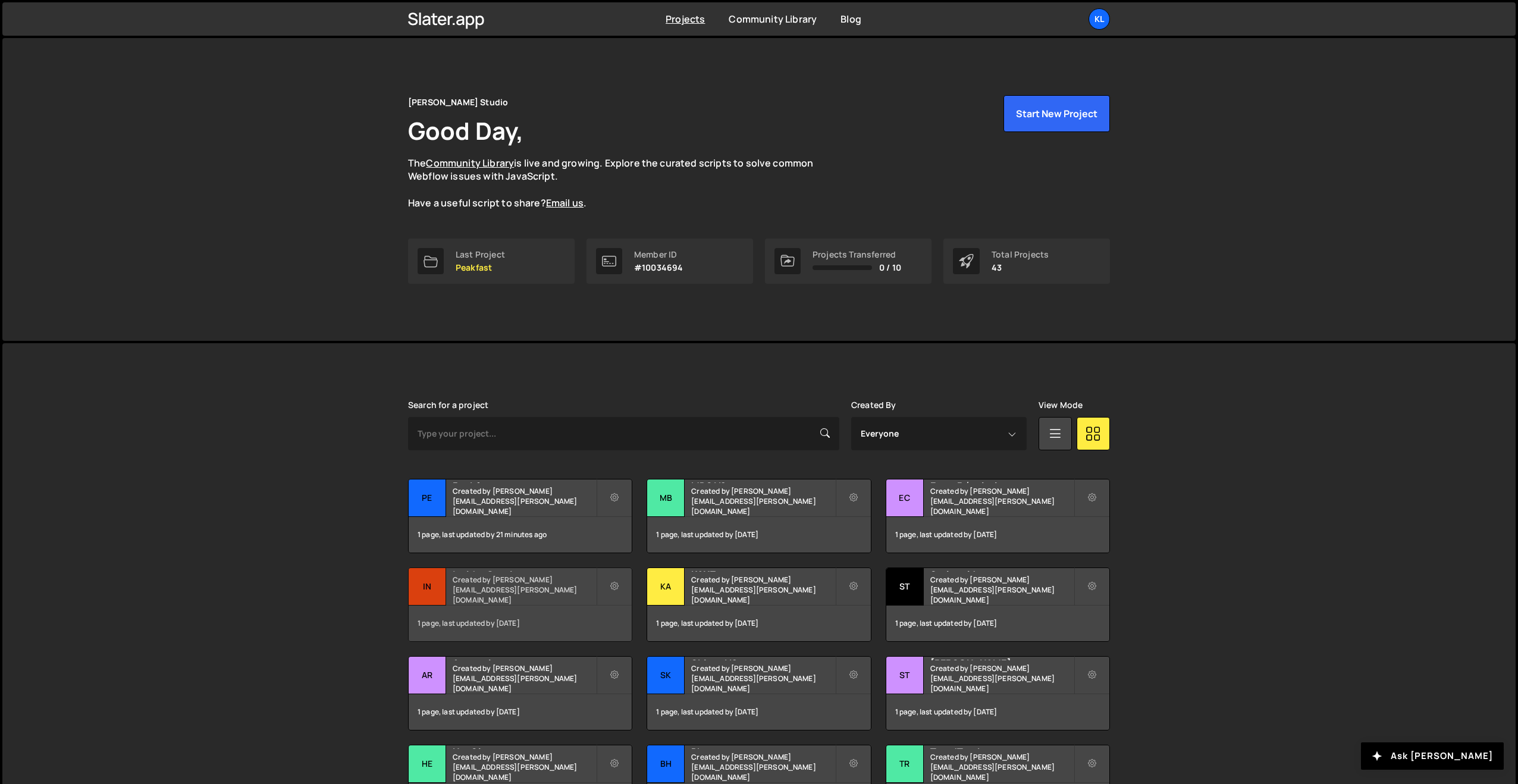
click at [534, 571] on h2 "Insider Gestion" at bounding box center [525, 569] width 143 height 4
